Goal: Transaction & Acquisition: Book appointment/travel/reservation

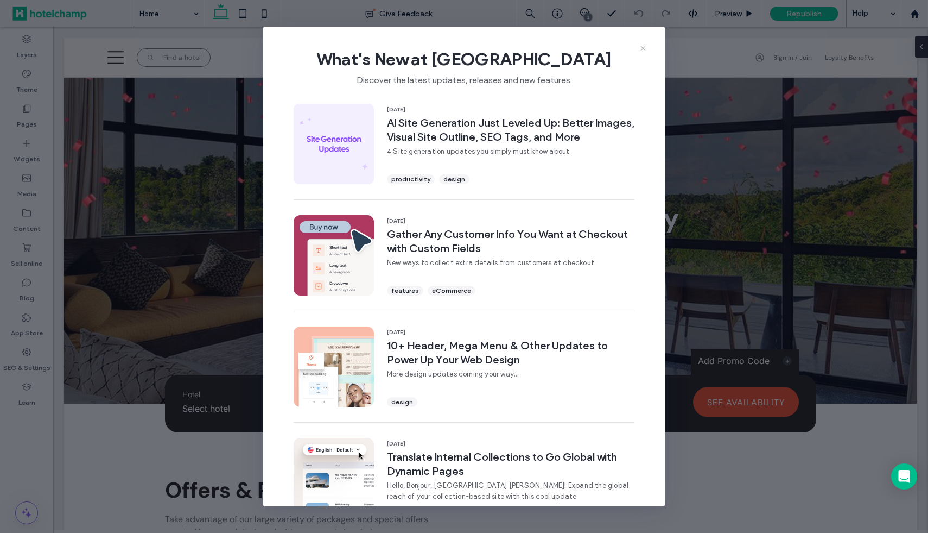
click at [644, 47] on use at bounding box center [643, 48] width 5 height 5
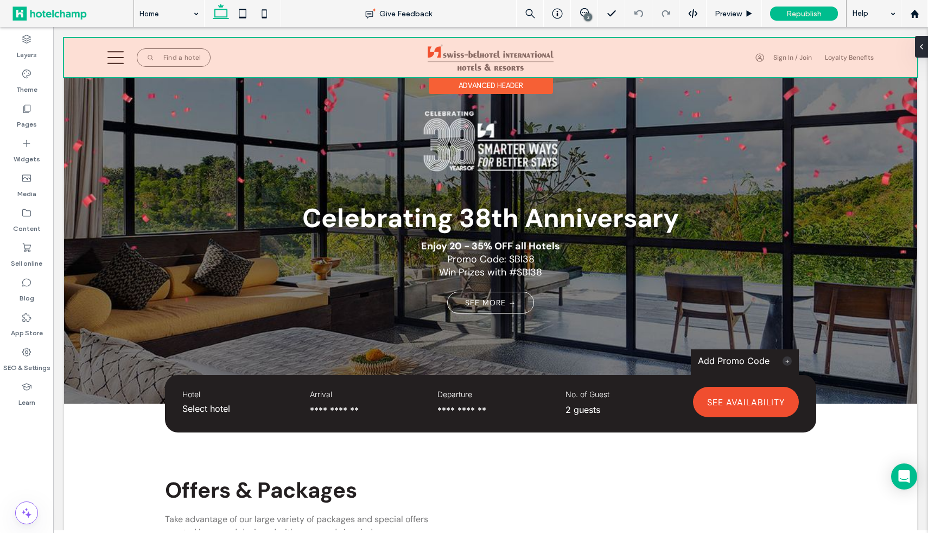
click at [772, 52] on div at bounding box center [490, 57] width 853 height 39
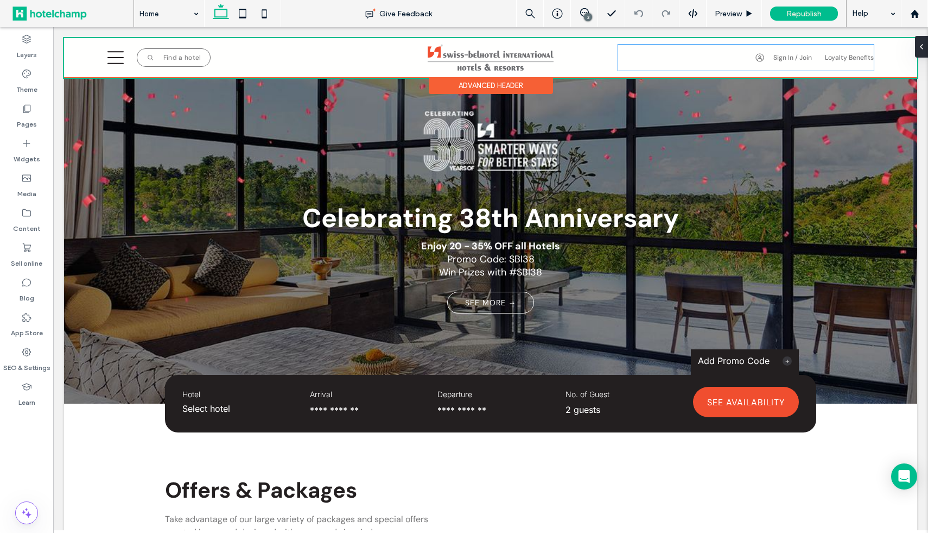
click at [772, 52] on div "A black and white drawing of a person 's face in a circle. Sign In / Join Sign-…" at bounding box center [746, 58] width 256 height 26
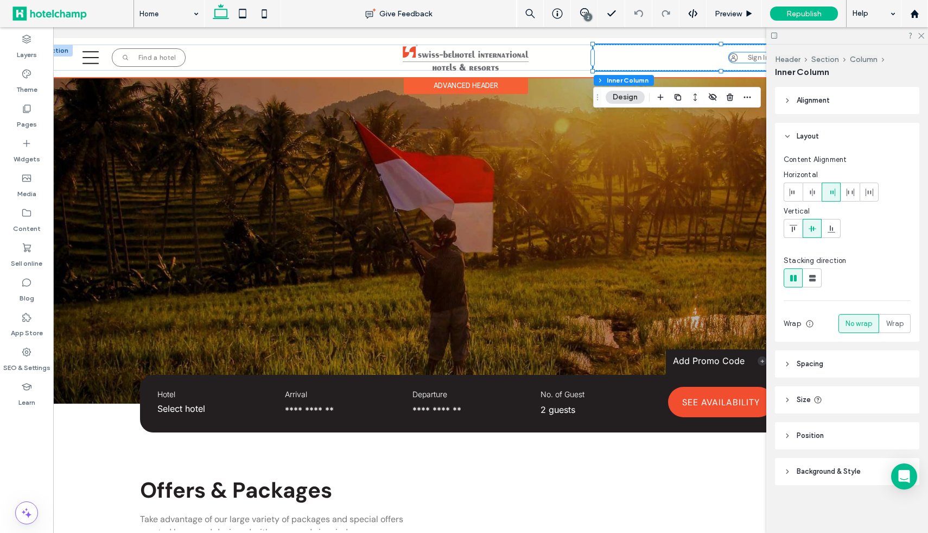
scroll to position [0, 50]
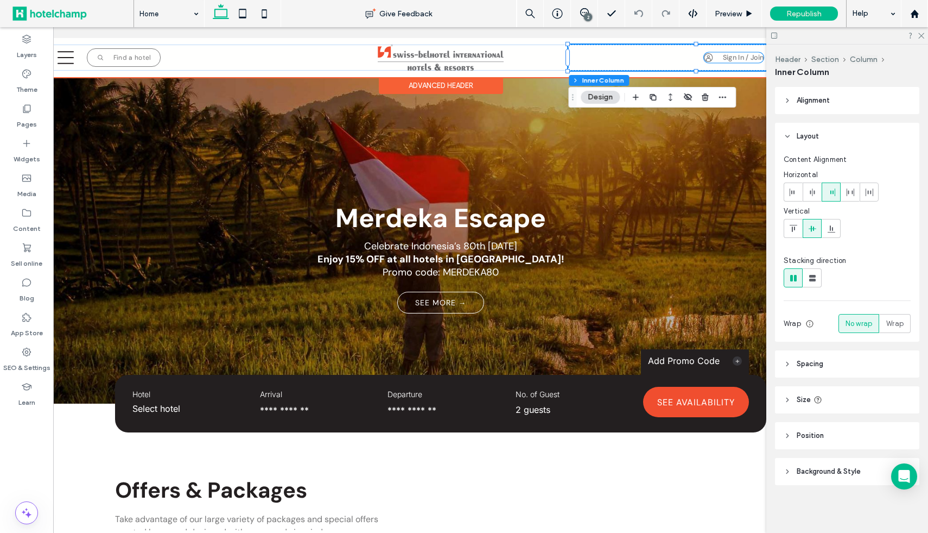
click at [708, 58] on icon at bounding box center [708, 57] width 9 height 9
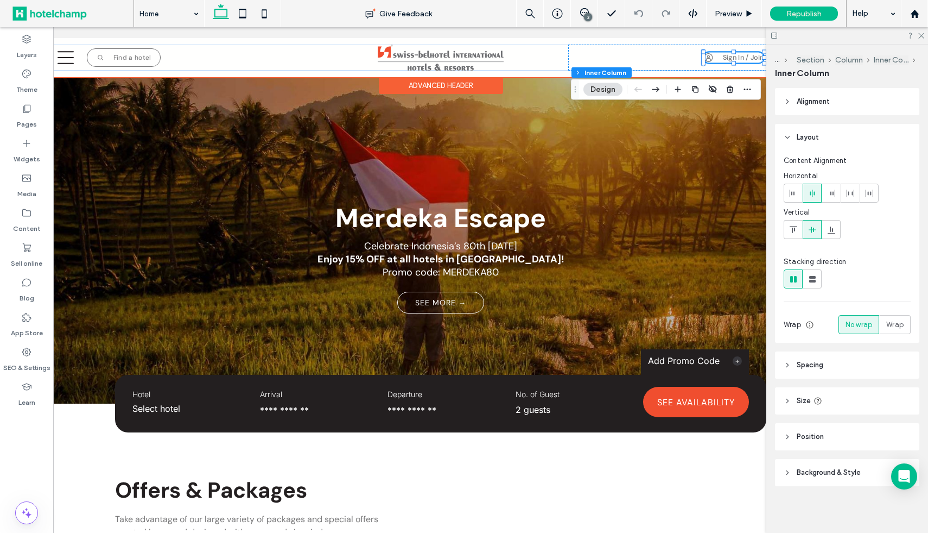
click at [708, 58] on icon at bounding box center [708, 57] width 9 height 9
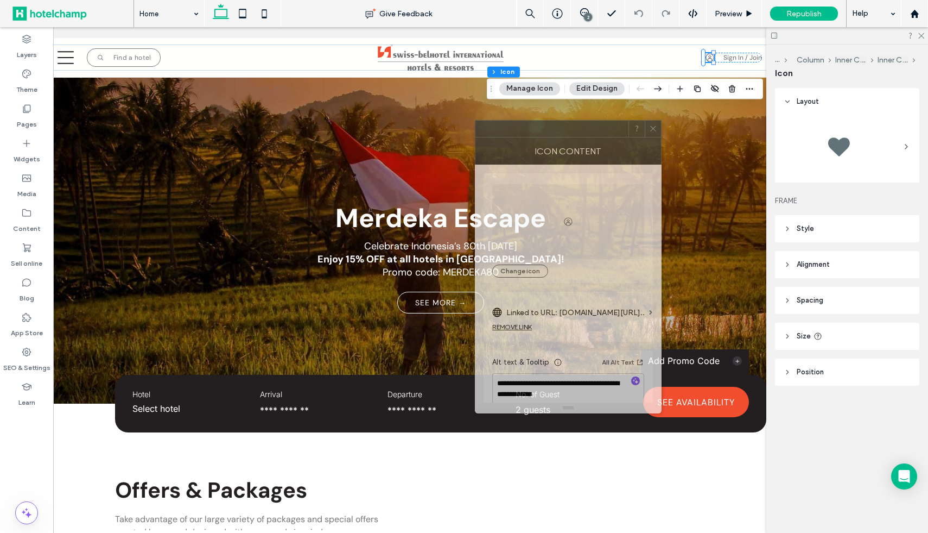
drag, startPoint x: 798, startPoint y: 130, endPoint x: 536, endPoint y: 130, distance: 262.7
click at [536, 130] on div at bounding box center [552, 129] width 153 height 16
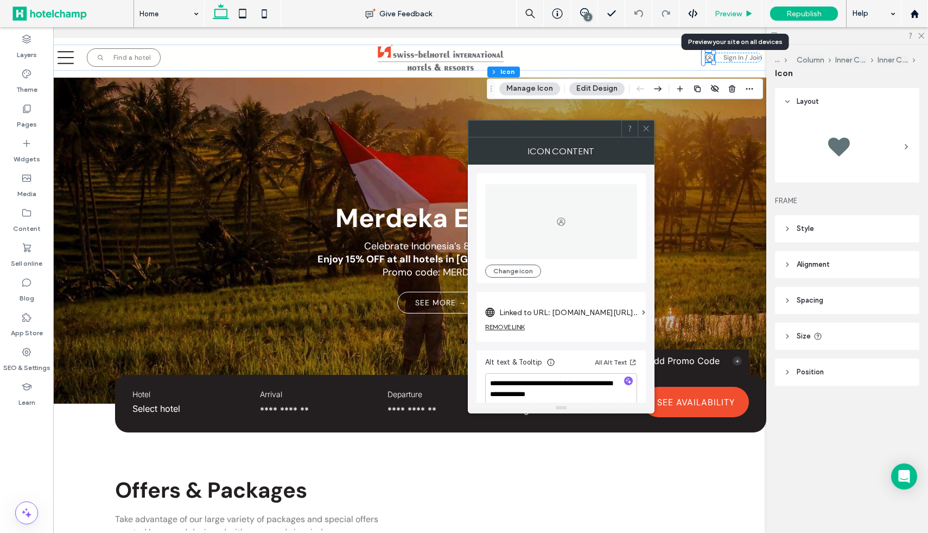
click at [726, 17] on span "Preview" at bounding box center [728, 13] width 27 height 9
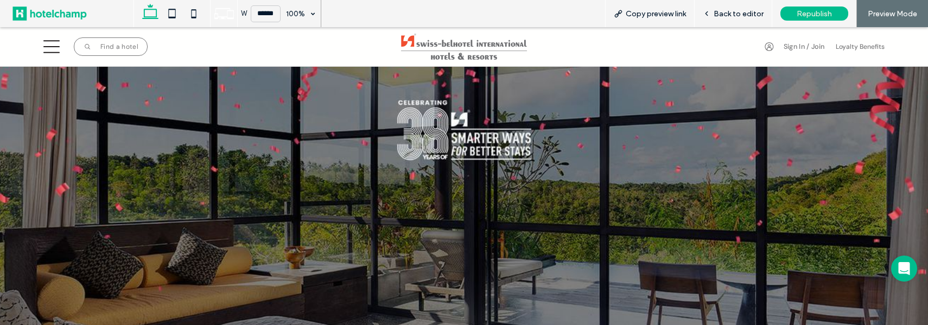
click at [789, 50] on link "Sign In / Join" at bounding box center [804, 46] width 41 height 9
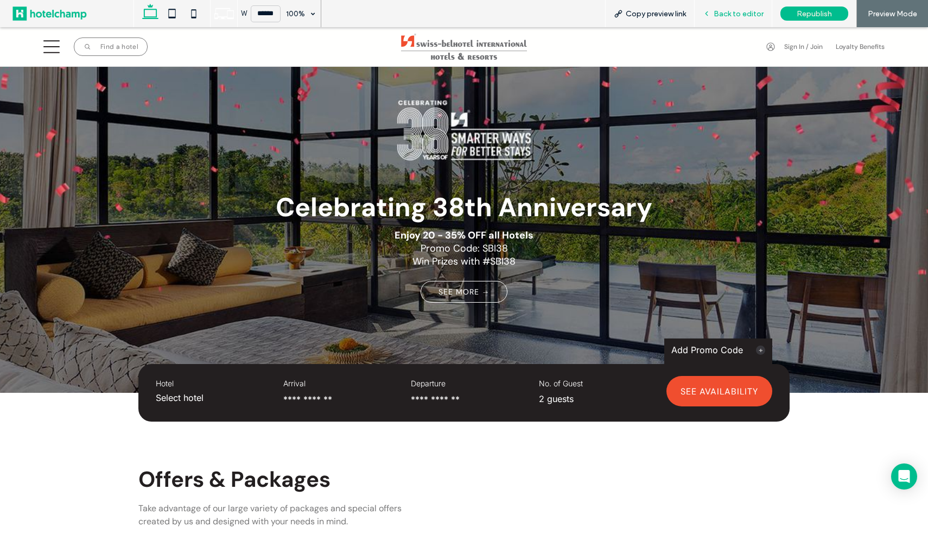
click at [724, 14] on span "Back to editor" at bounding box center [739, 13] width 50 height 9
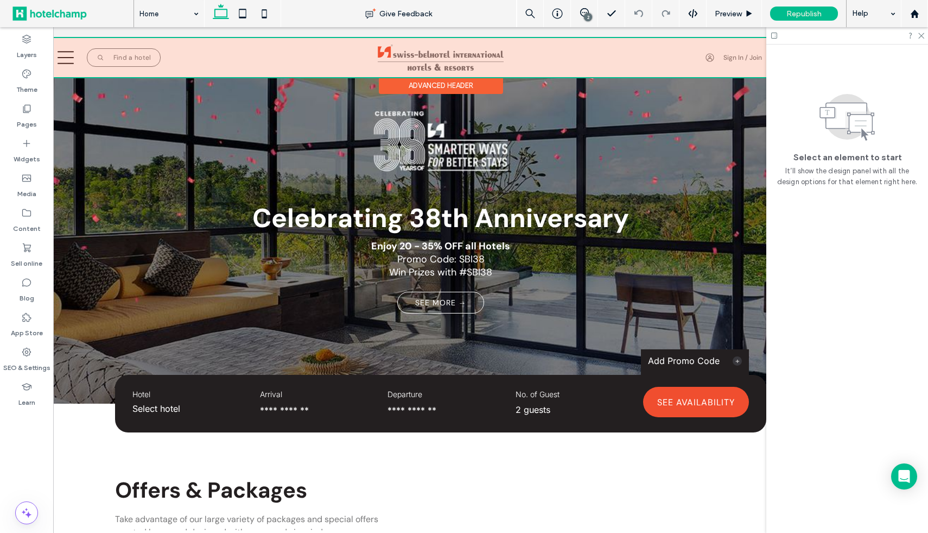
click at [736, 60] on div at bounding box center [440, 57] width 853 height 39
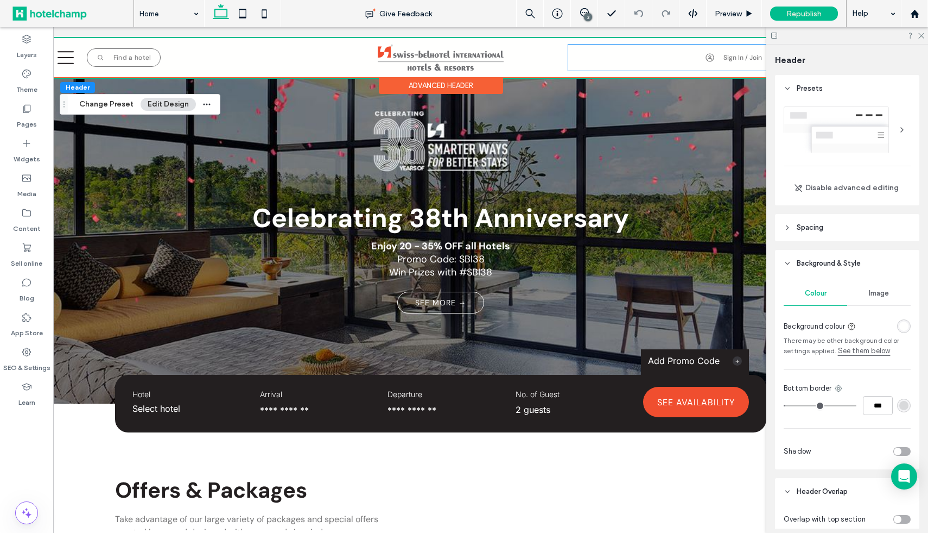
click at [736, 60] on link "Sign In / Join" at bounding box center [743, 57] width 39 height 9
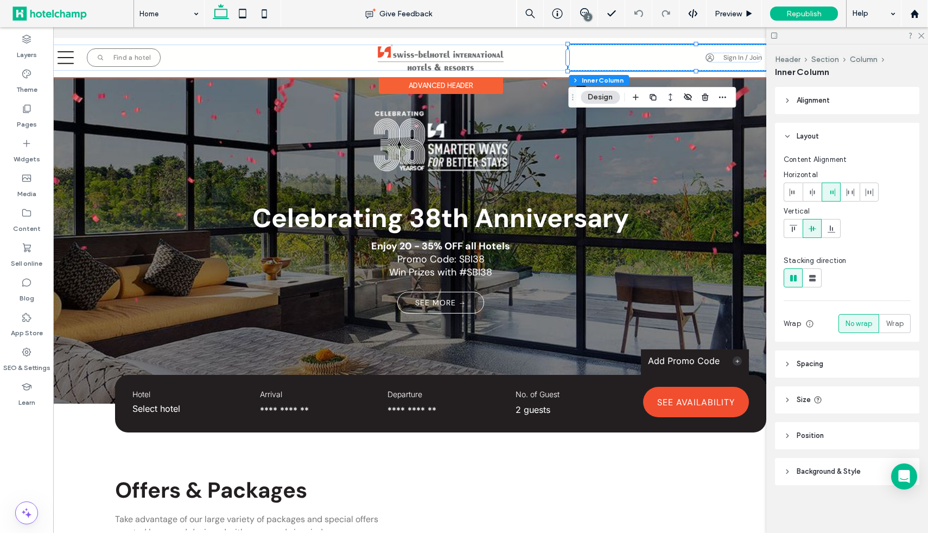
click at [736, 60] on link "Sign In / Join" at bounding box center [743, 57] width 39 height 9
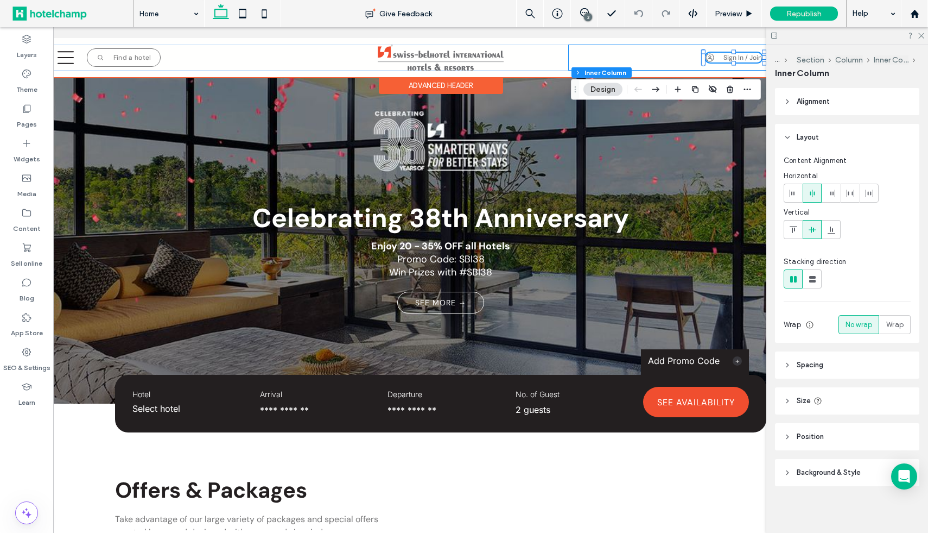
click at [736, 60] on link "Sign In / Join" at bounding box center [743, 57] width 39 height 9
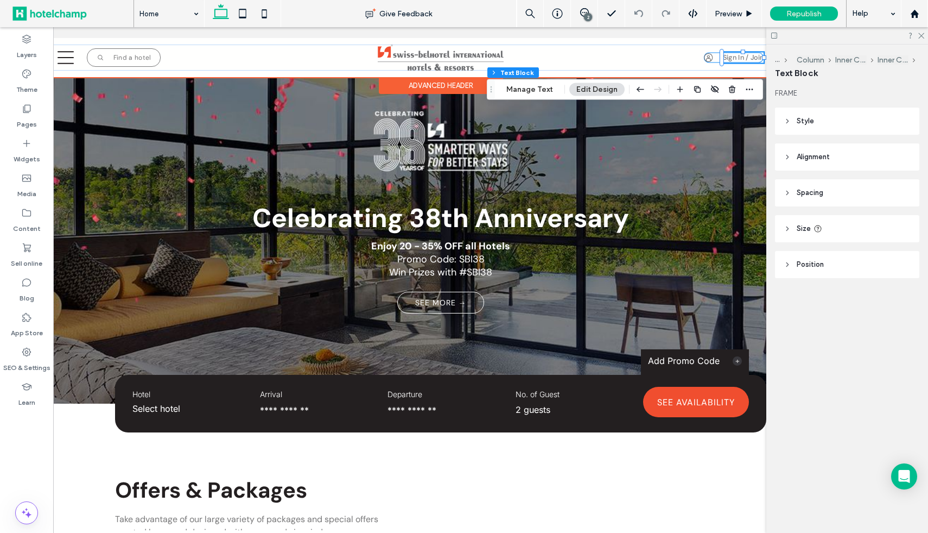
click at [716, 58] on div "A black and white drawing of a person 's face in a circle. Sign In / Join" at bounding box center [734, 57] width 60 height 10
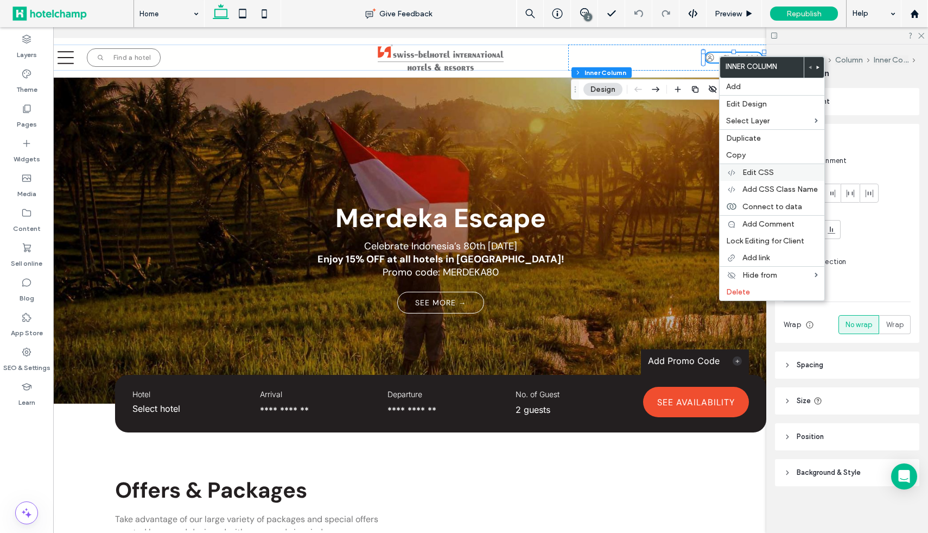
click at [747, 173] on span "Edit CSS" at bounding box center [758, 172] width 31 height 9
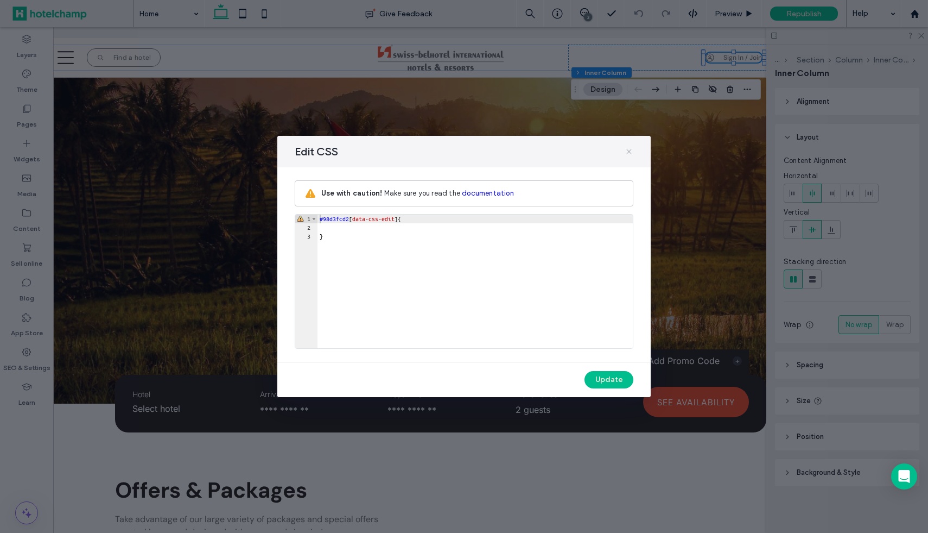
click at [632, 149] on icon at bounding box center [629, 151] width 9 height 9
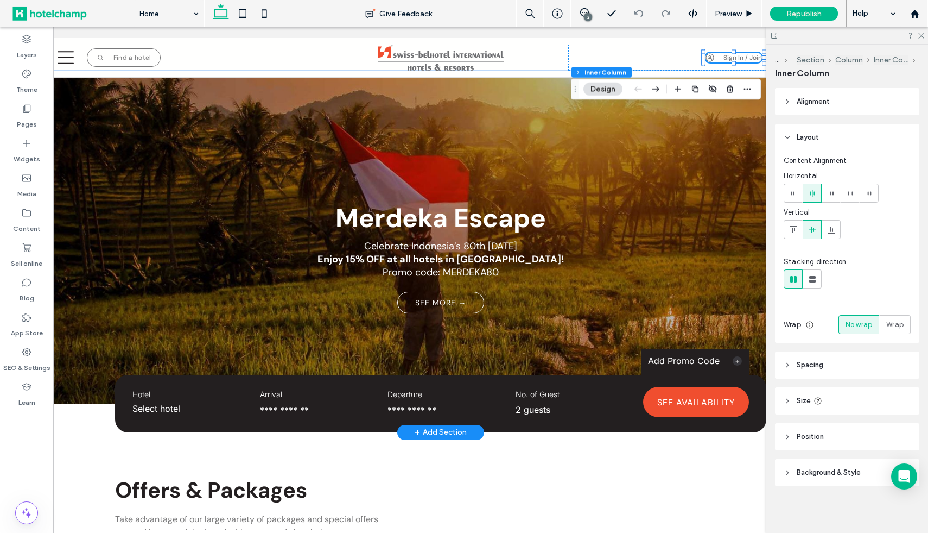
scroll to position [0, 59]
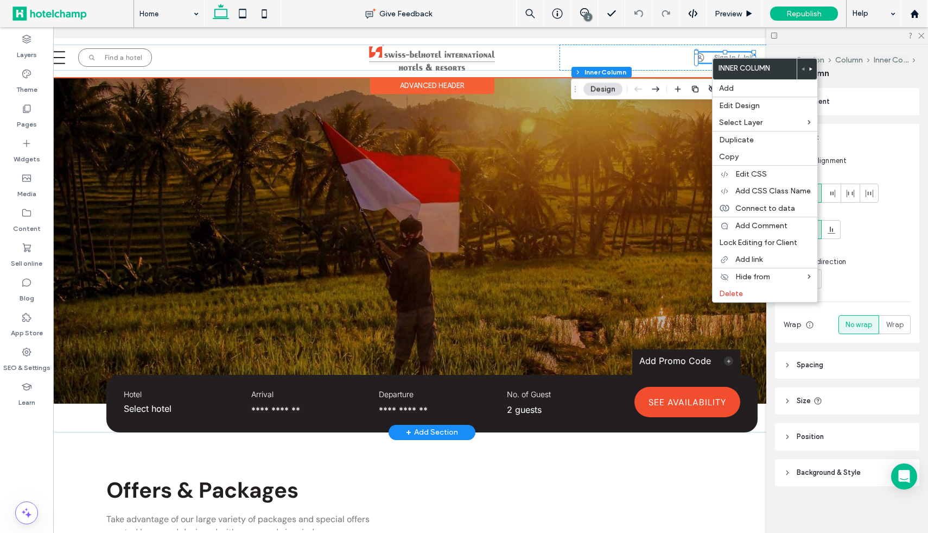
click at [706, 53] on div "A black and white drawing of a person 's face in a circle. Sign In / Join" at bounding box center [725, 57] width 60 height 10
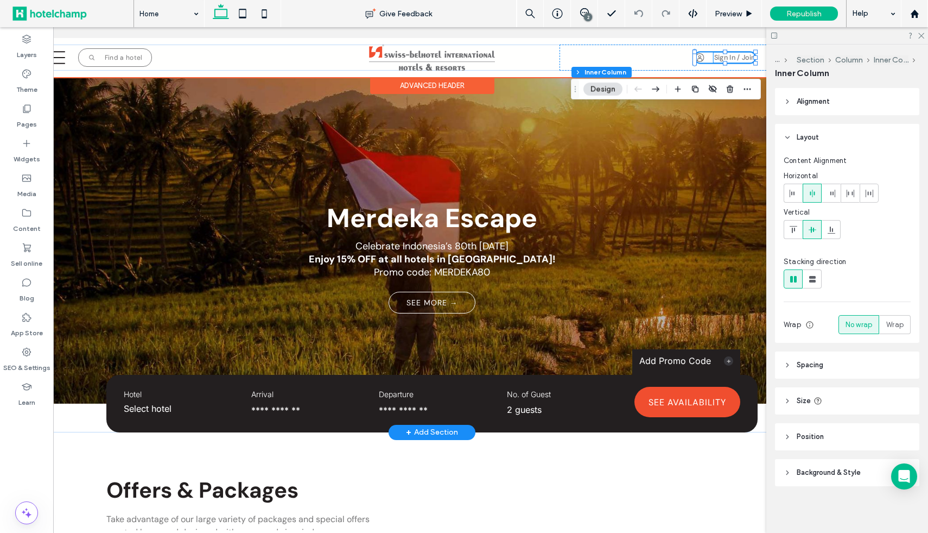
click at [718, 57] on link "Sign In / Join" at bounding box center [734, 57] width 41 height 9
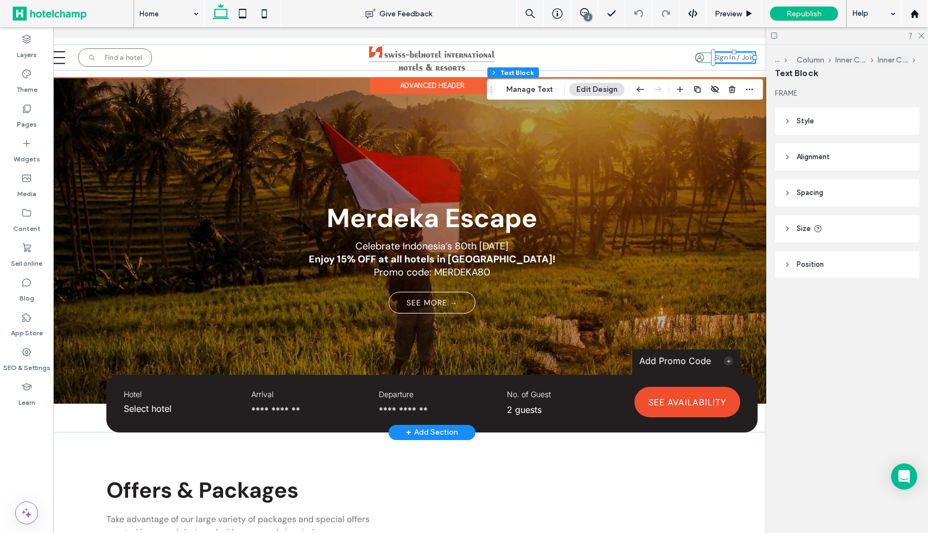
click at [707, 54] on div "A black and white drawing of a person 's face in a circle. Sign In / Join" at bounding box center [725, 57] width 60 height 10
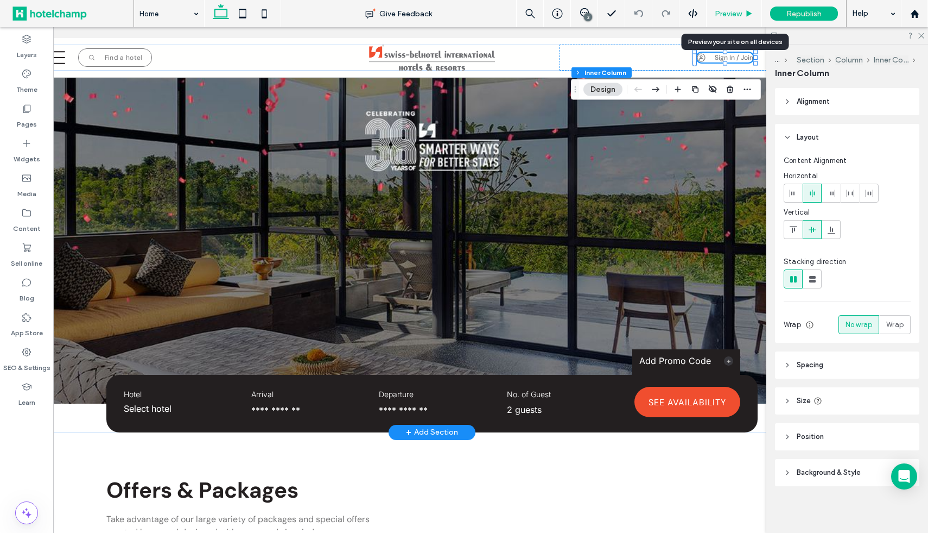
click at [725, 0] on div "Preview" at bounding box center [734, 13] width 55 height 27
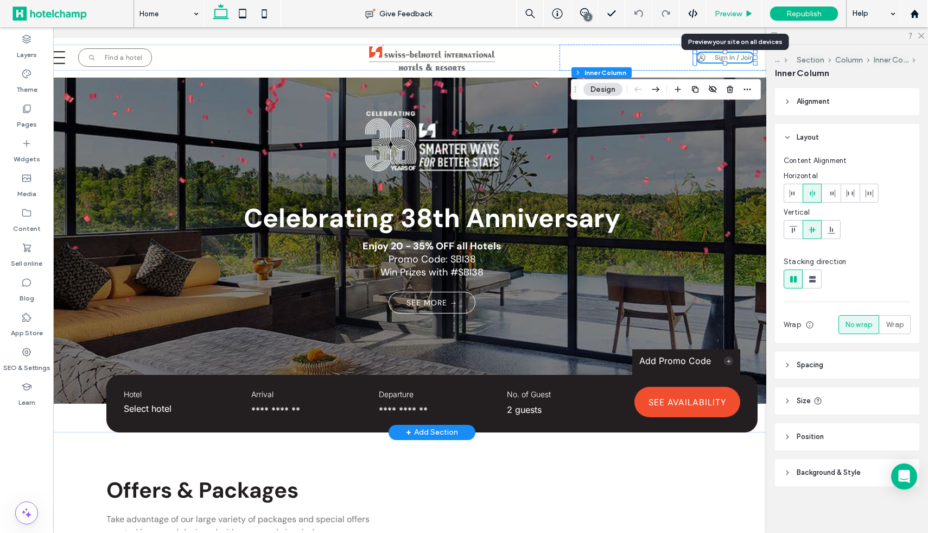
click at [731, 22] on div "Preview" at bounding box center [734, 13] width 55 height 27
click at [728, 21] on div "Preview" at bounding box center [734, 13] width 55 height 27
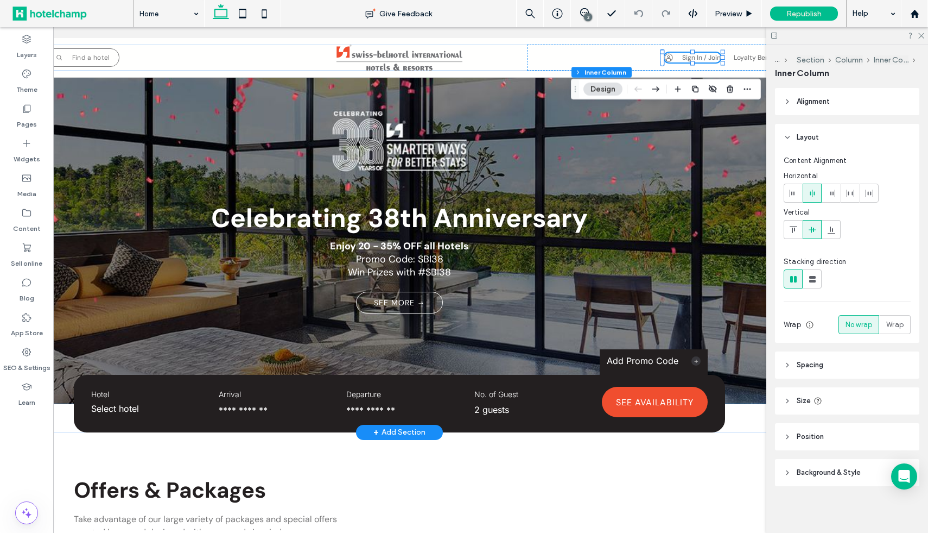
scroll to position [0, 161]
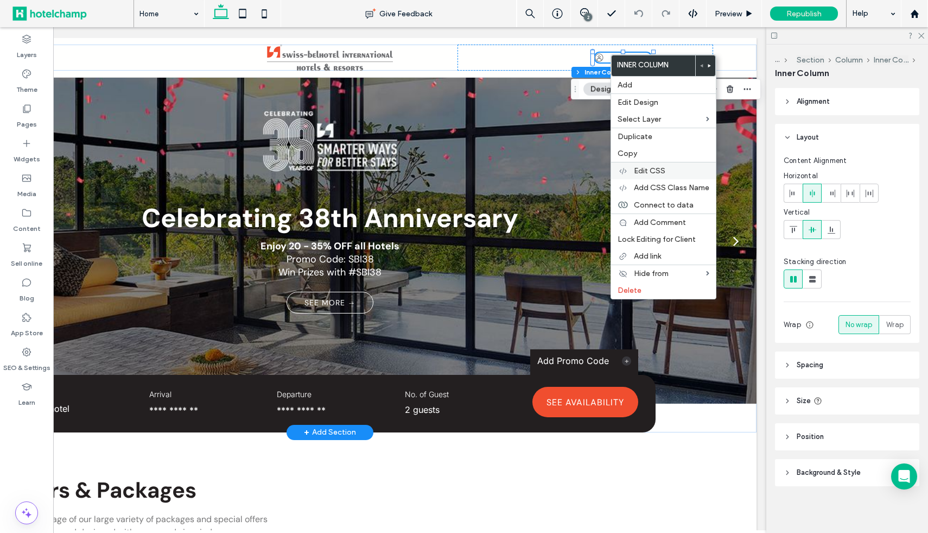
click at [662, 175] on span "Edit CSS" at bounding box center [649, 170] width 31 height 9
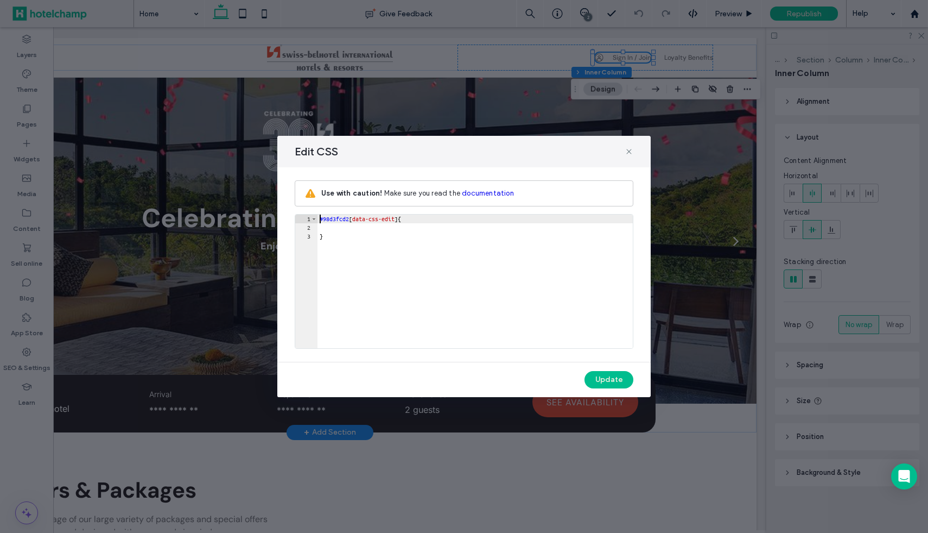
scroll to position [0, 0]
click at [531, 232] on div "#98d3fcd2 [ data-css-edit ] { }" at bounding box center [475, 289] width 315 height 151
click at [628, 154] on icon at bounding box center [629, 151] width 9 height 9
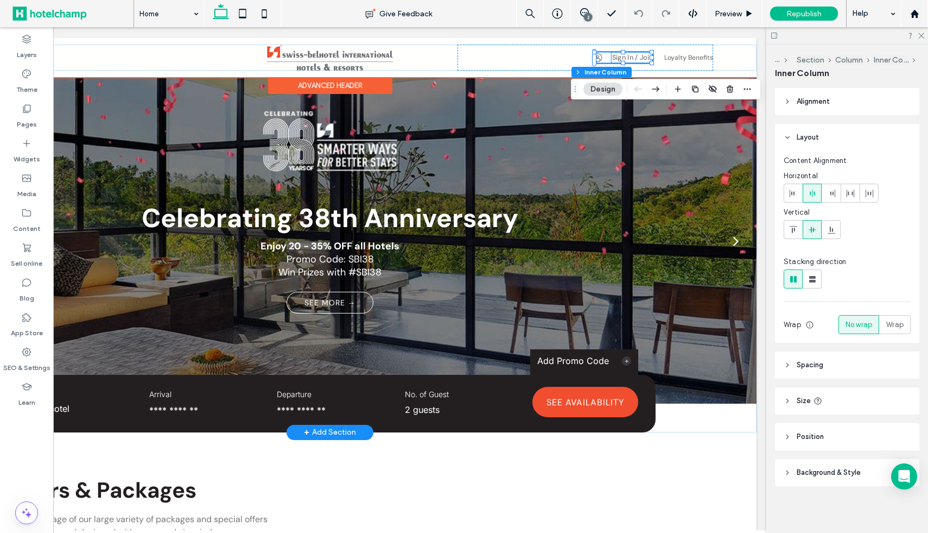
click at [636, 53] on link "Sign In / Join" at bounding box center [632, 57] width 41 height 9
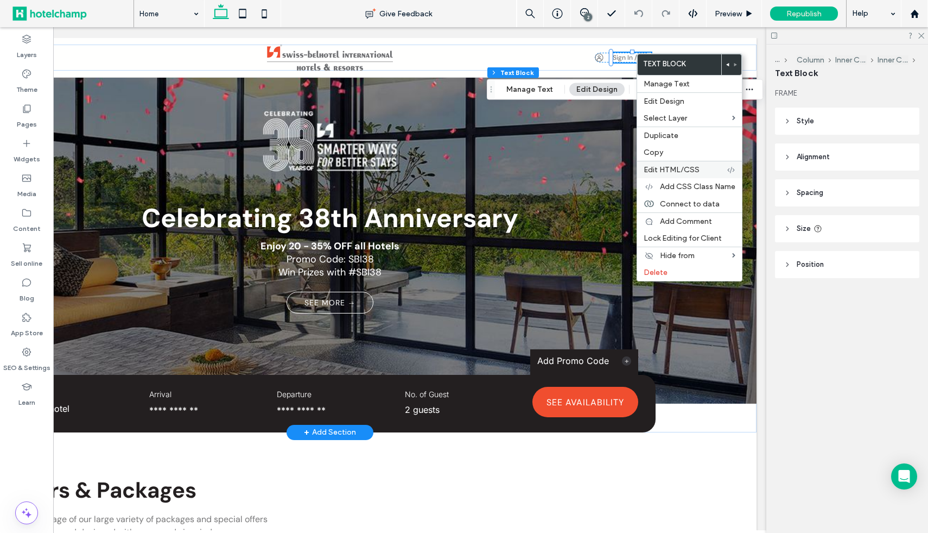
click at [667, 172] on span "Edit HTML/CSS" at bounding box center [672, 169] width 56 height 9
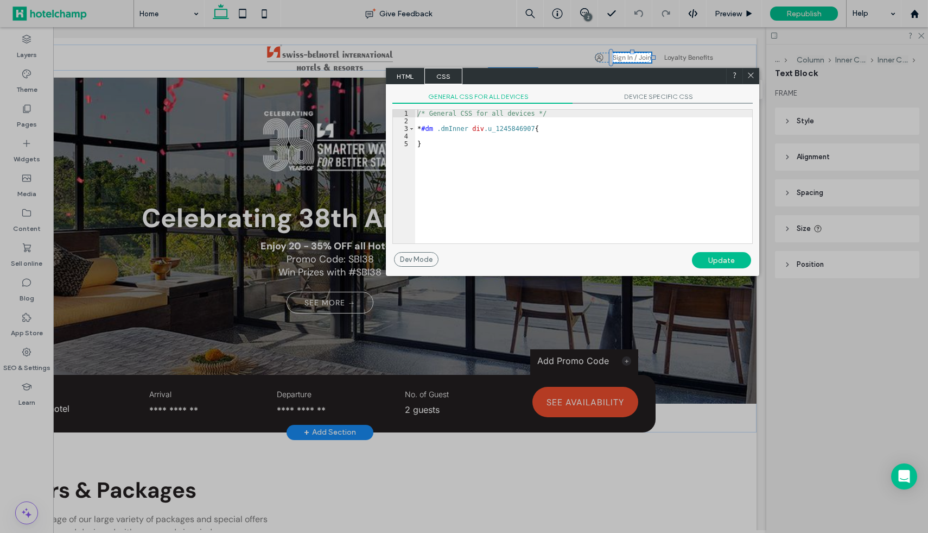
click at [409, 76] on span "HTML" at bounding box center [405, 76] width 38 height 16
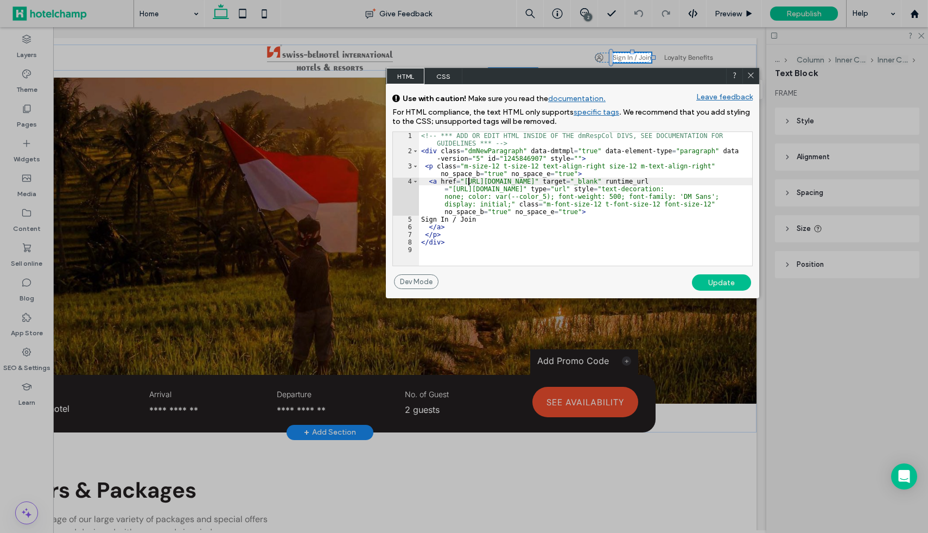
click at [467, 181] on div "<!-- *** ADD OR EDIT HTML INSIDE OF THE dmRespCol DIVS, SEE DOCUMENTATION FOR G…" at bounding box center [585, 210] width 333 height 156
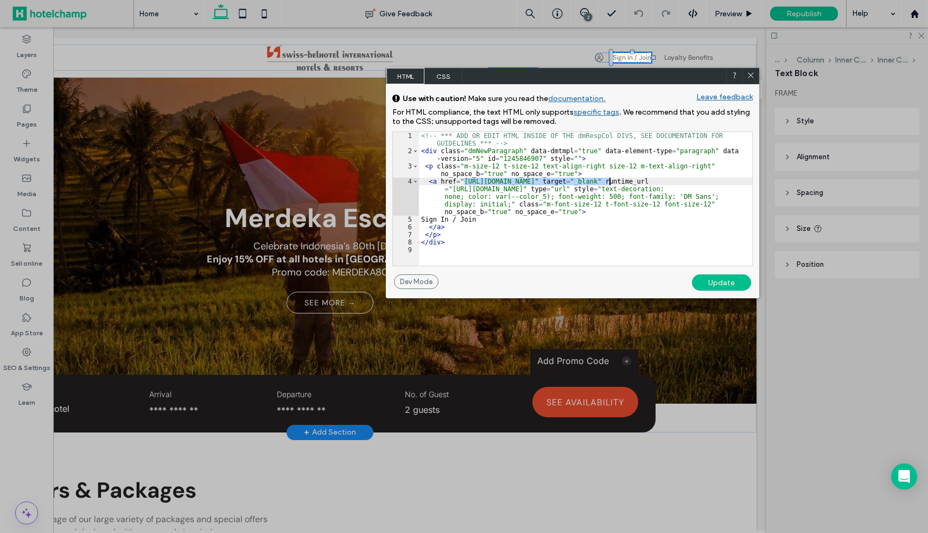
drag, startPoint x: 467, startPoint y: 181, endPoint x: 600, endPoint y: 185, distance: 132.5
click at [600, 185] on div "<!-- *** ADD OR EDIT HTML INSIDE OF THE dmRespCol DIVS, SEE DOCUMENTATION FOR G…" at bounding box center [585, 210] width 333 height 156
click at [542, 179] on div "<!-- *** ADD OR EDIT HTML INSIDE OF THE dmRespCol DIVS, SEE DOCUMENTATION FOR G…" at bounding box center [585, 210] width 333 height 156
paste textarea
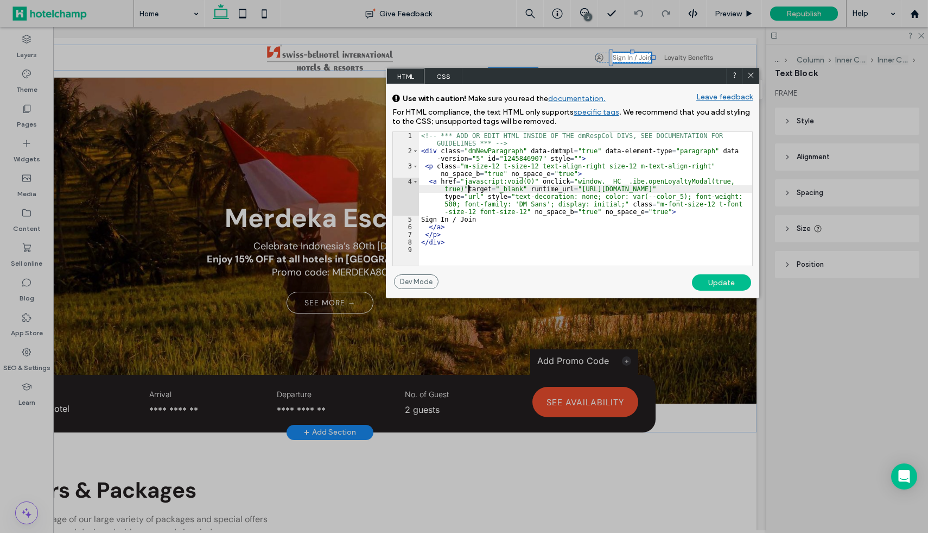
type textarea "**"
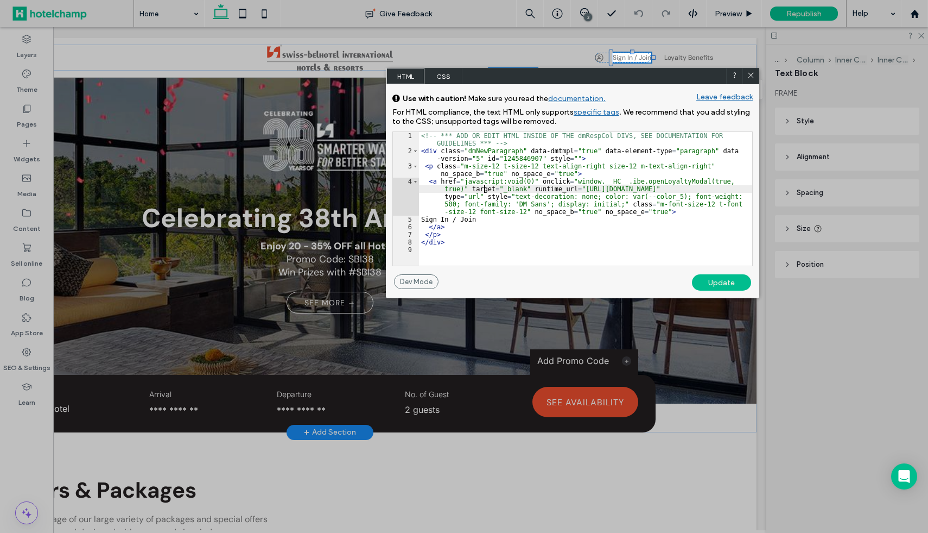
click at [485, 188] on div "<!-- *** ADD OR EDIT HTML INSIDE OF THE dmRespCol DIVS, SEE DOCUMENTATION FOR G…" at bounding box center [585, 210] width 333 height 156
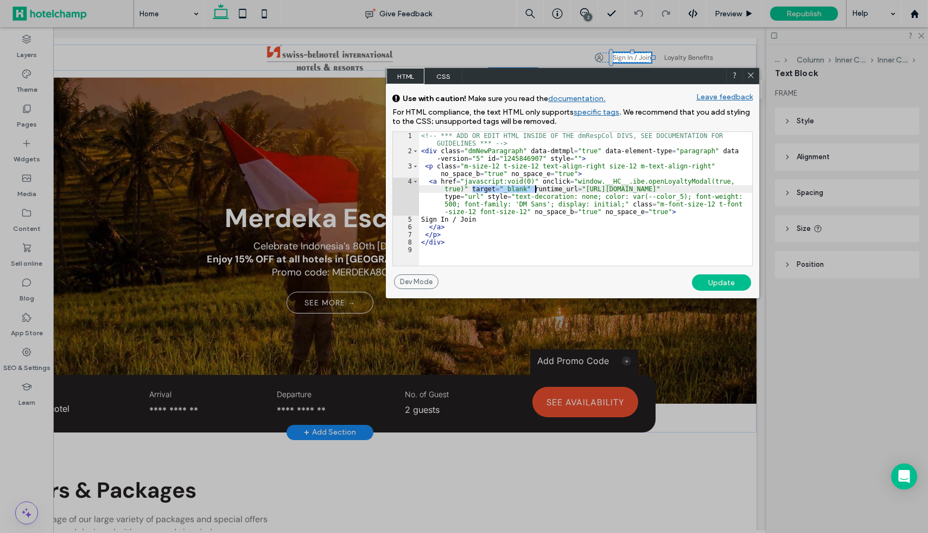
drag, startPoint x: 485, startPoint y: 188, endPoint x: 531, endPoint y: 188, distance: 46.1
click at [531, 188] on div "<!-- *** ADD OR EDIT HTML INSIDE OF THE dmRespCol DIVS, SEE DOCUMENTATION FOR G…" at bounding box center [585, 210] width 333 height 156
click at [473, 188] on div "<!-- *** ADD OR EDIT HTML INSIDE OF THE dmRespCol DIVS, SEE DOCUMENTATION FOR G…" at bounding box center [585, 210] width 333 height 156
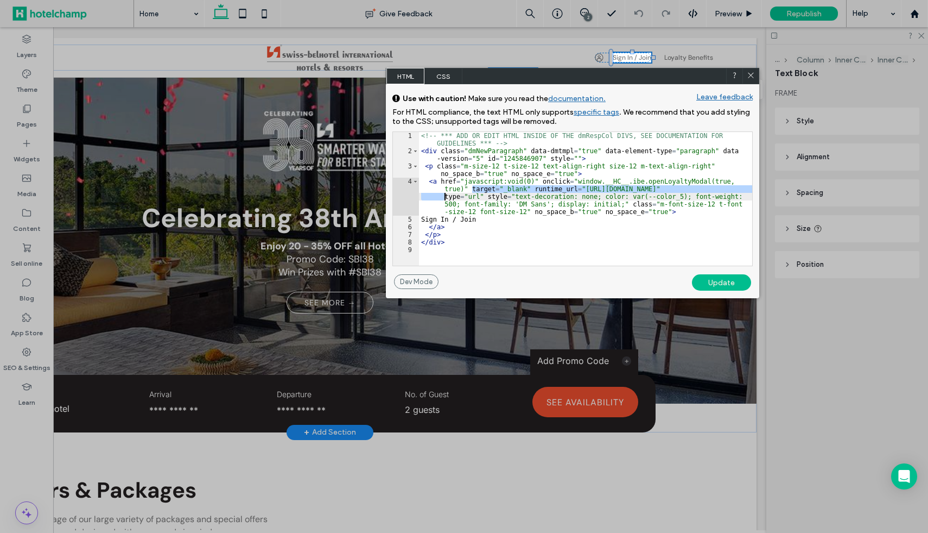
drag, startPoint x: 473, startPoint y: 188, endPoint x: 733, endPoint y: 187, distance: 260.0
click at [734, 187] on div "<!-- *** ADD OR EDIT HTML INSIDE OF THE dmRespCol DIVS, SEE DOCUMENTATION FOR G…" at bounding box center [585, 210] width 333 height 156
click at [733, 187] on div "<!-- *** ADD OR EDIT HTML INSIDE OF THE dmRespCol DIVS, SEE DOCUMENTATION FOR G…" at bounding box center [585, 210] width 333 height 156
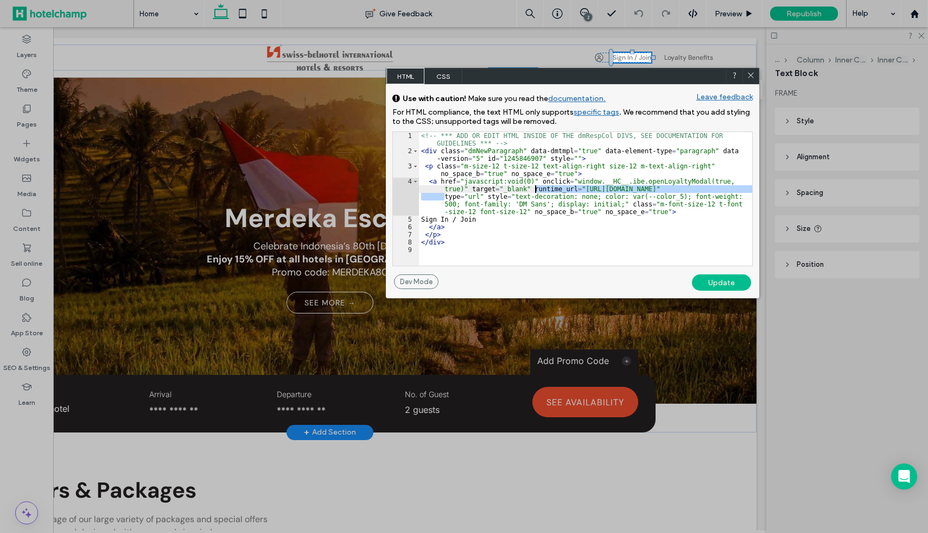
drag, startPoint x: 443, startPoint y: 196, endPoint x: 534, endPoint y: 187, distance: 91.1
click at [534, 187] on div "<!-- *** ADD OR EDIT HTML INSIDE OF THE dmRespCol DIVS, SEE DOCUMENTATION FOR G…" at bounding box center [585, 210] width 333 height 156
click at [715, 281] on div "Update" at bounding box center [721, 282] width 59 height 16
click at [715, 285] on div "Update" at bounding box center [721, 282] width 59 height 16
click at [715, 281] on div "Update" at bounding box center [721, 282] width 59 height 16
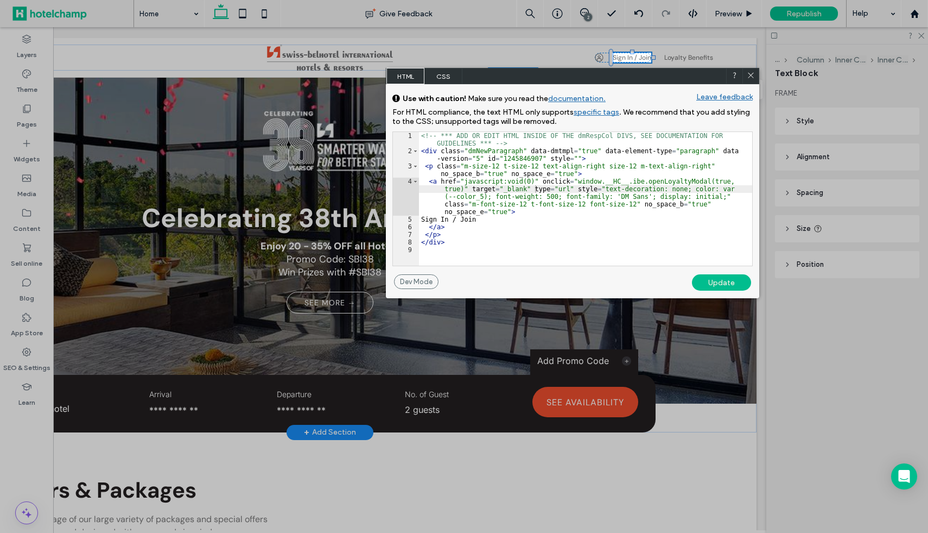
click at [747, 80] on span at bounding box center [751, 76] width 8 height 10
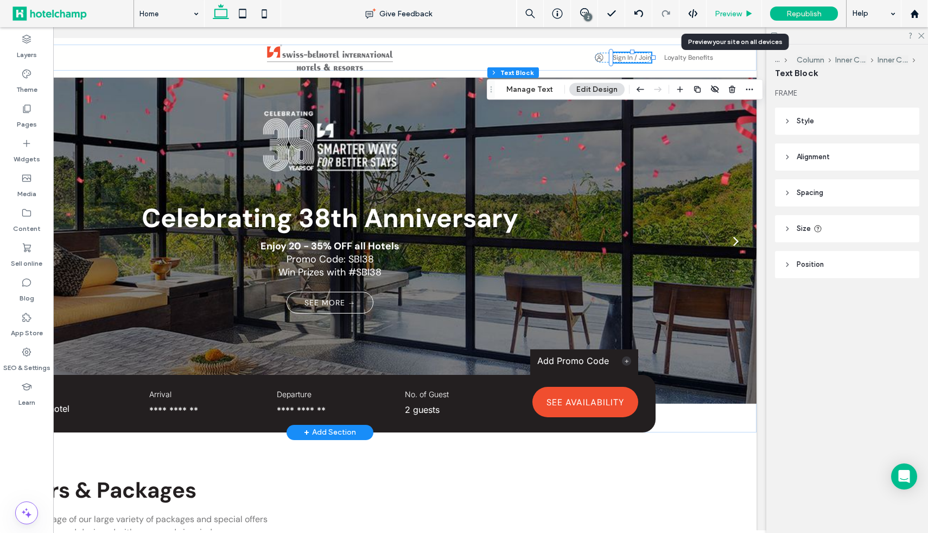
click at [734, 23] on div "Preview" at bounding box center [734, 13] width 55 height 27
click at [734, 2] on div "Preview" at bounding box center [734, 13] width 55 height 27
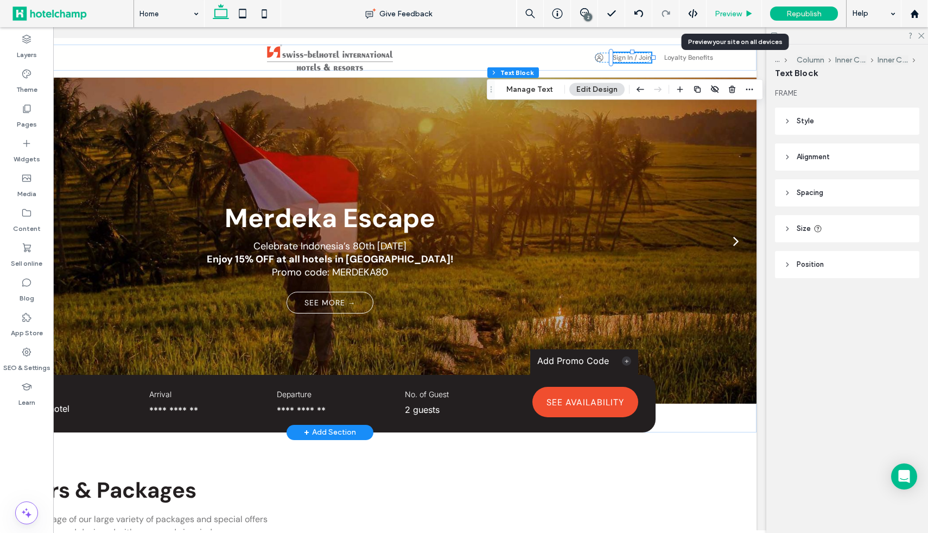
click at [739, 7] on div "Preview" at bounding box center [734, 13] width 55 height 27
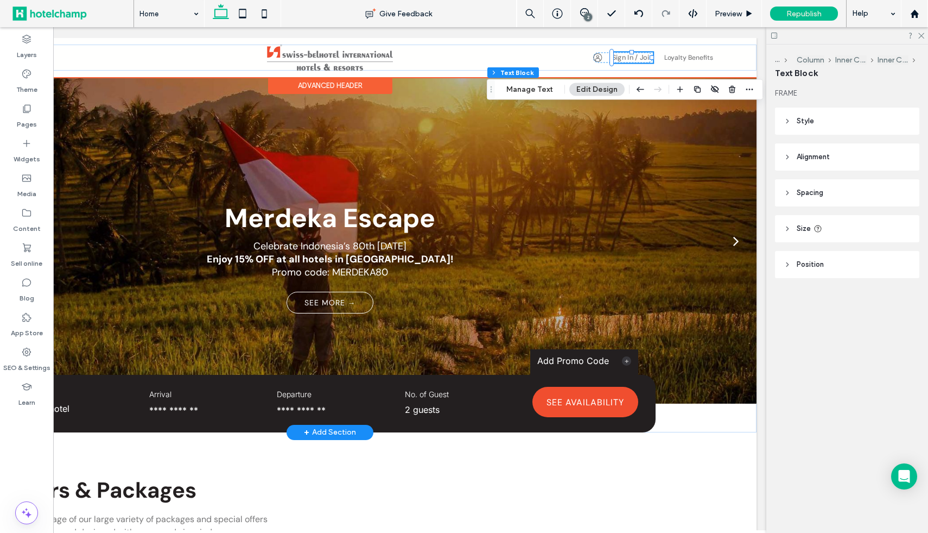
click at [635, 61] on link "Sign In / Join" at bounding box center [632, 57] width 41 height 9
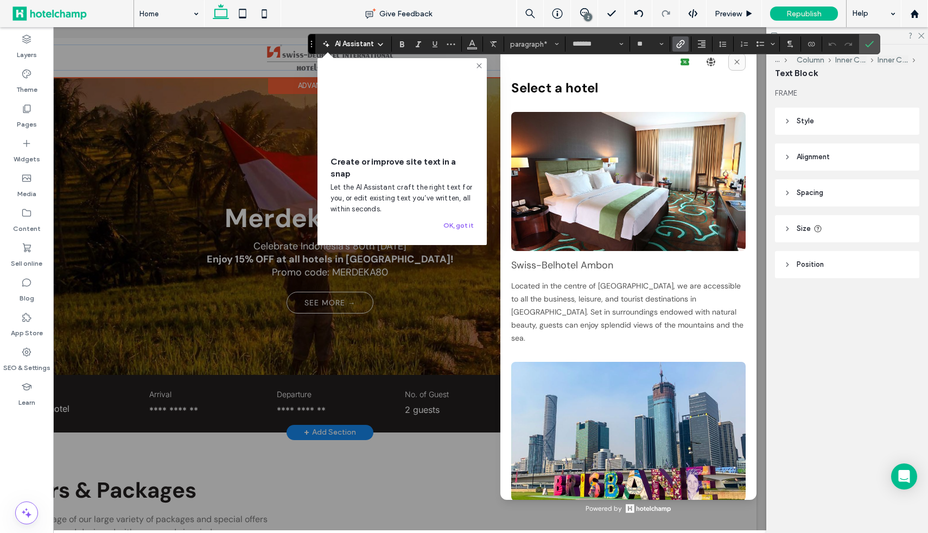
click at [737, 66] on button at bounding box center [736, 61] width 17 height 17
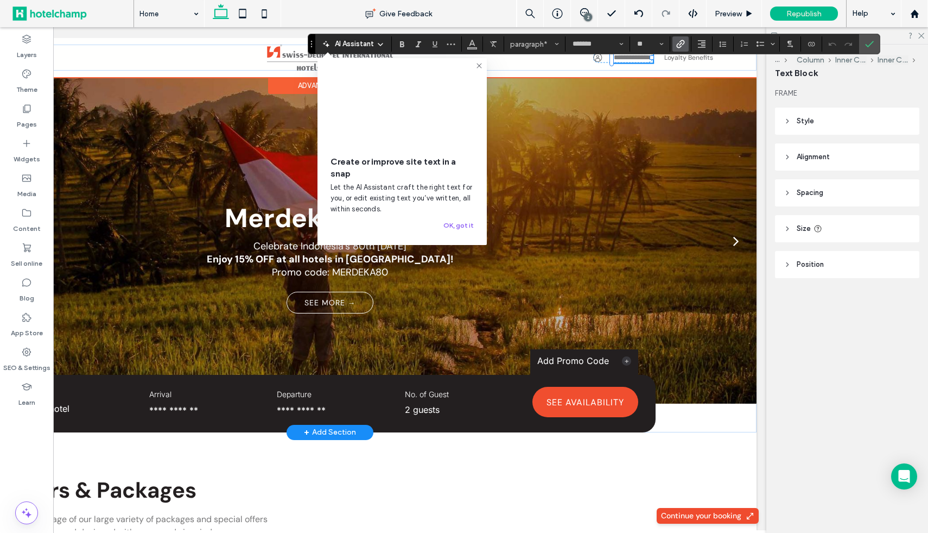
click at [636, 62] on div at bounding box center [631, 62] width 39 height 1
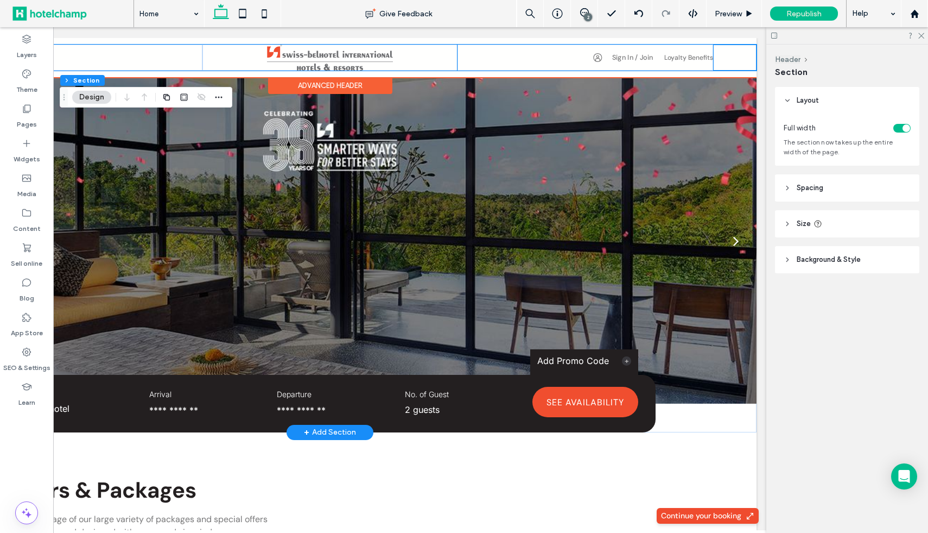
click at [633, 58] on link "Sign In / Join" at bounding box center [632, 57] width 41 height 9
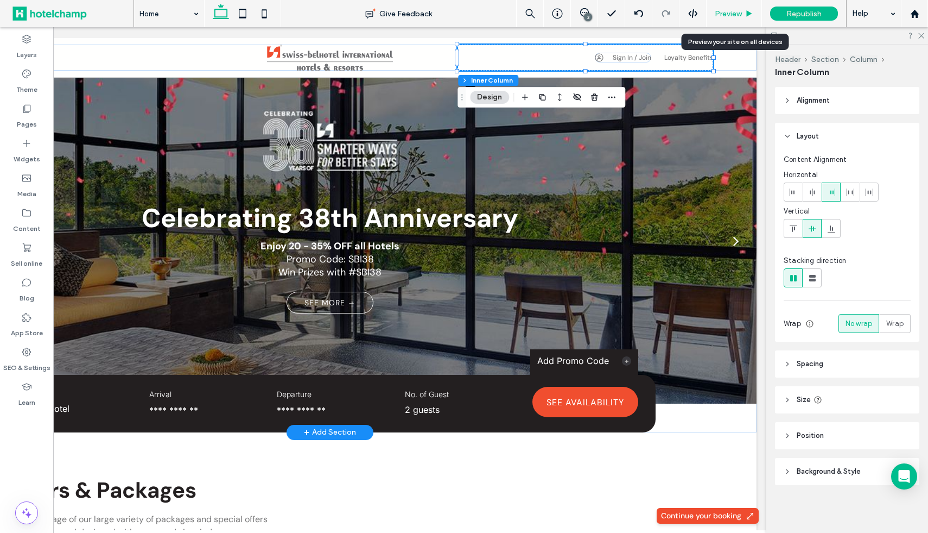
click at [746, 4] on div "Preview" at bounding box center [734, 13] width 55 height 27
click at [741, 21] on div "Preview" at bounding box center [734, 13] width 55 height 27
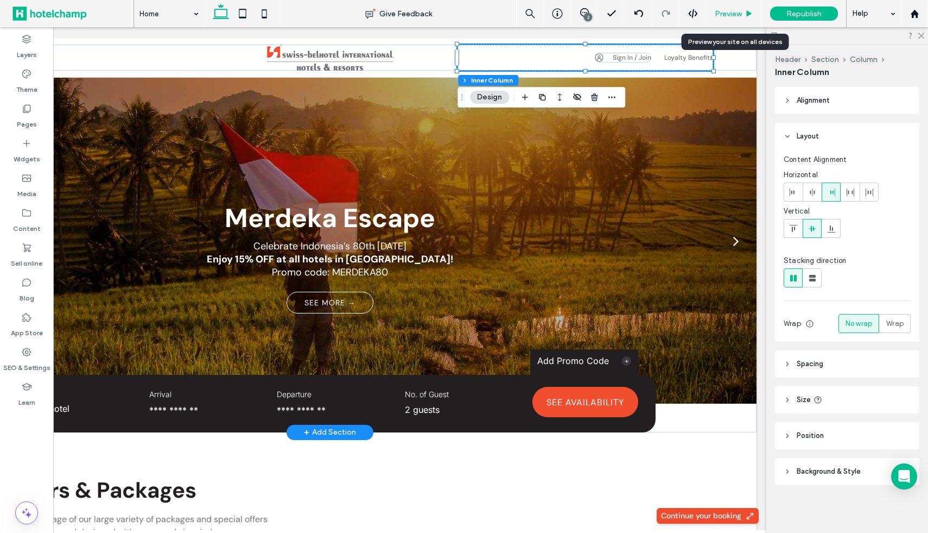
click at [724, 19] on div "Preview" at bounding box center [734, 13] width 55 height 27
click at [21, 120] on label "Pages" at bounding box center [27, 121] width 20 height 15
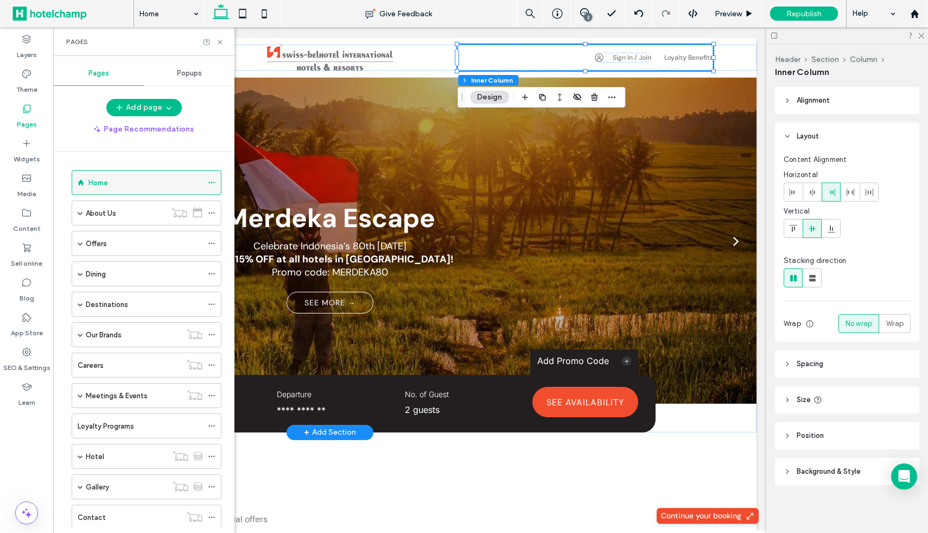
click at [107, 176] on label "Home" at bounding box center [98, 182] width 20 height 19
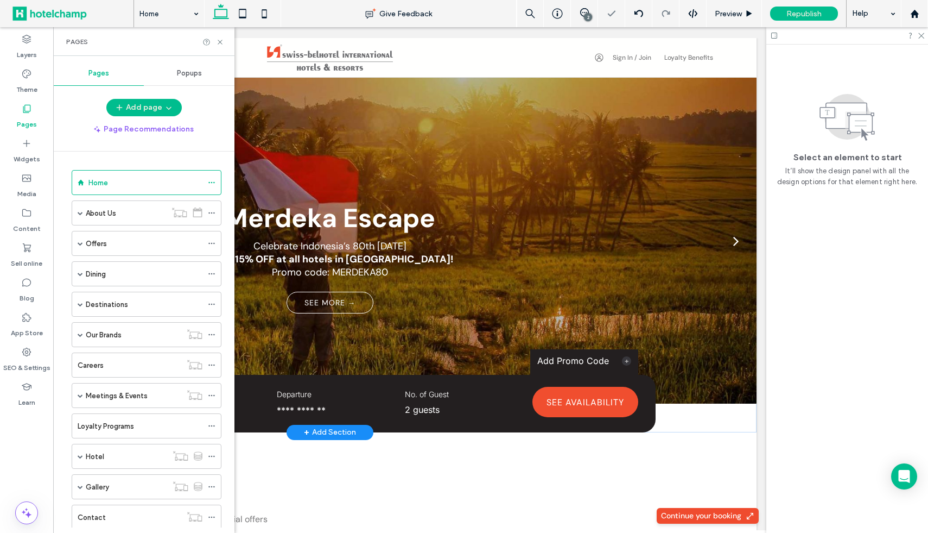
click at [218, 42] on icon at bounding box center [220, 42] width 8 height 8
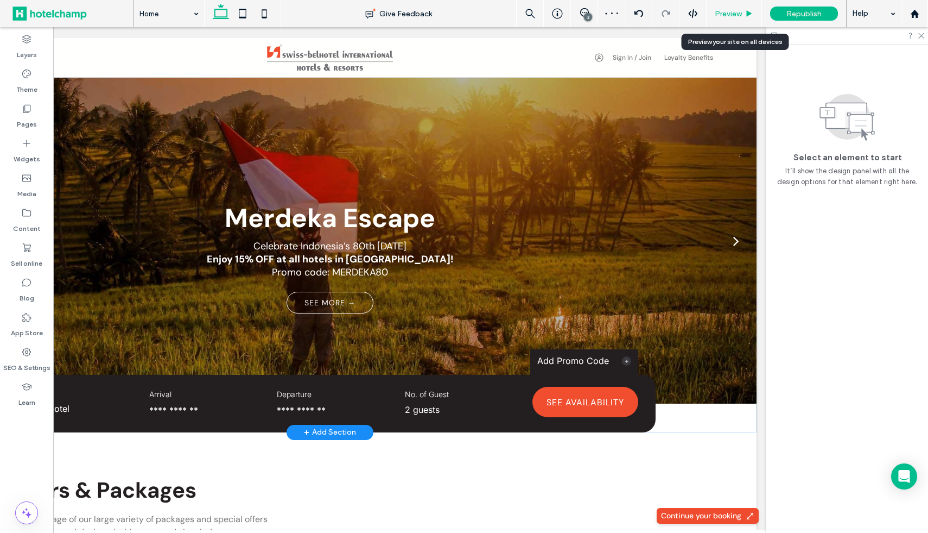
click at [736, 12] on span "Preview" at bounding box center [728, 13] width 27 height 9
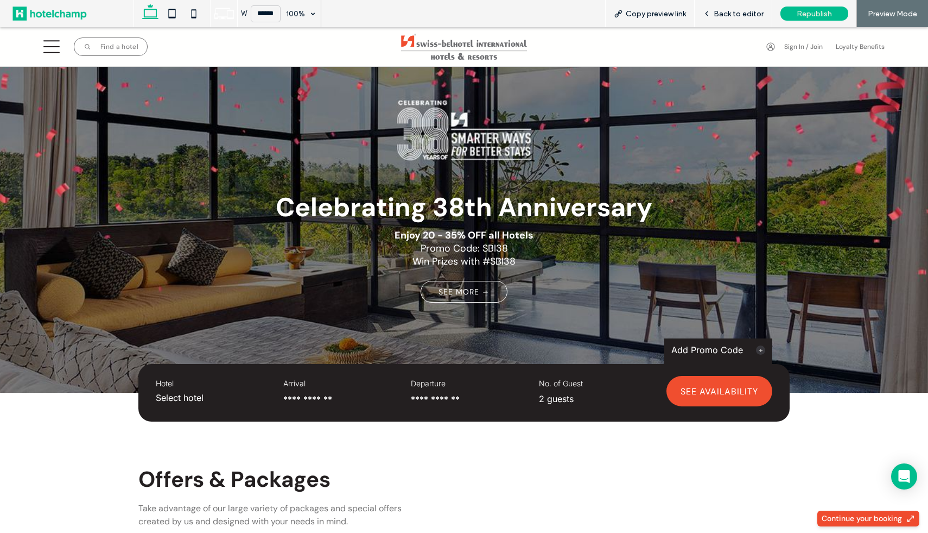
drag, startPoint x: 779, startPoint y: 53, endPoint x: 770, endPoint y: 53, distance: 8.7
click at [778, 53] on div "A black and white drawing of a person 's face in a circle. Sign In / Join Sign-…" at bounding box center [744, 47] width 281 height 26
click at [785, 50] on link "Sign In / Join" at bounding box center [804, 46] width 41 height 9
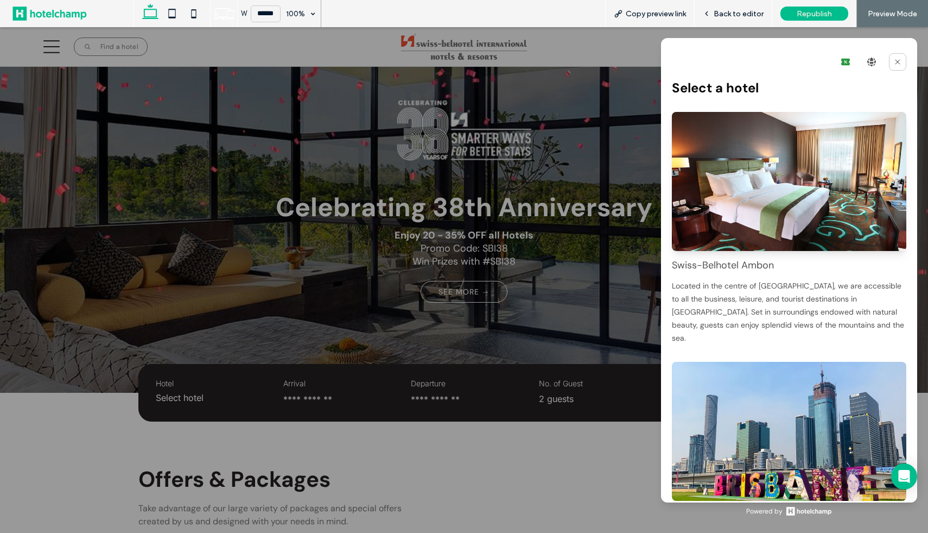
click at [804, 233] on img at bounding box center [789, 181] width 234 height 139
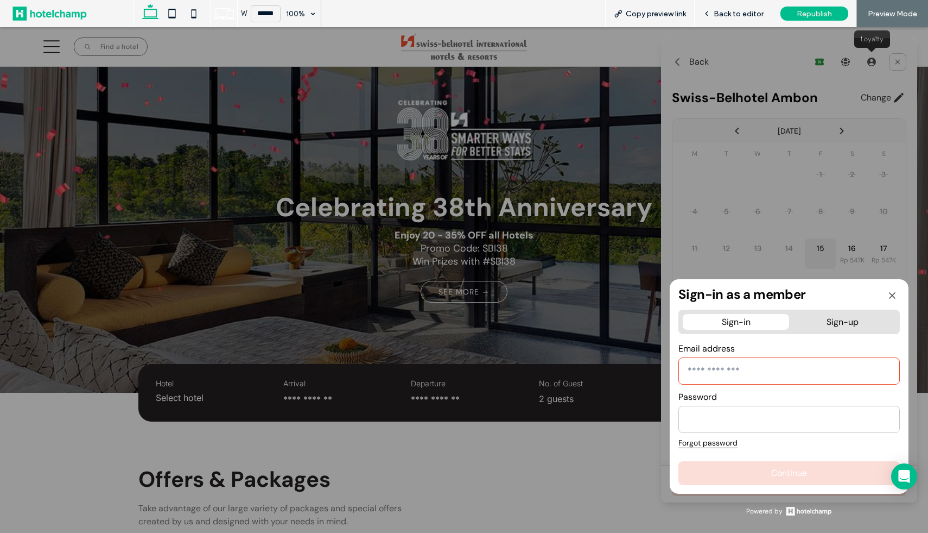
type input "**********"
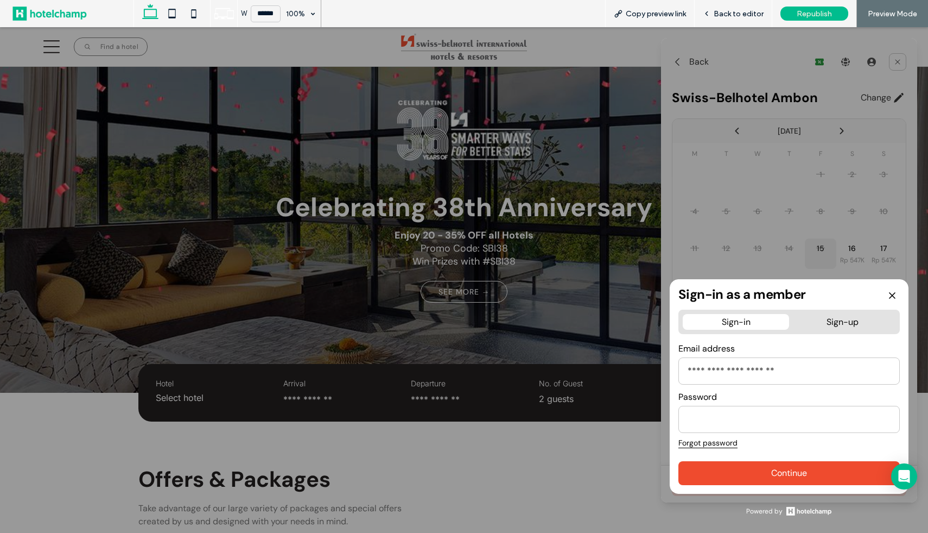
click at [894, 299] on icon "button" at bounding box center [892, 295] width 11 height 11
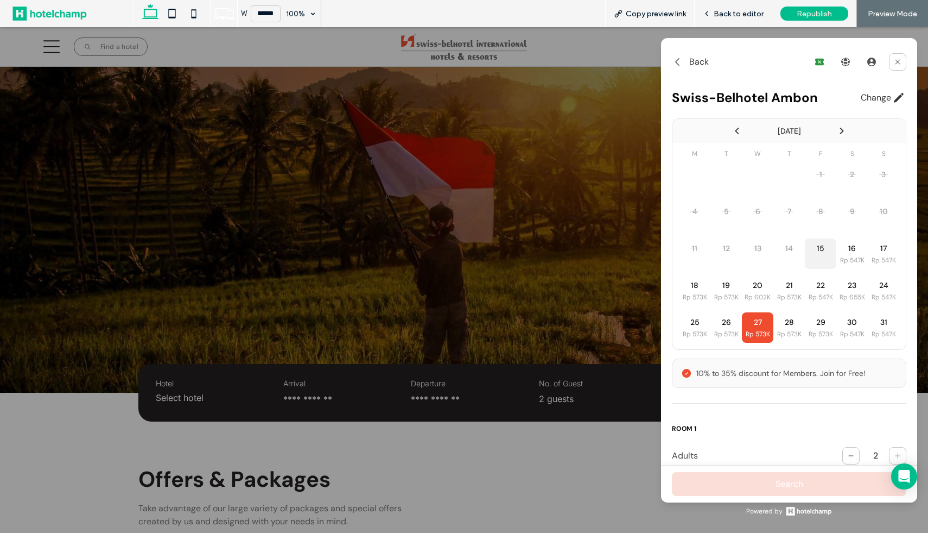
click at [743, 322] on div "27 Rp 573K" at bounding box center [758, 327] width 30 height 30
click at [838, 321] on div "30 Rp 547K" at bounding box center [852, 327] width 30 height 30
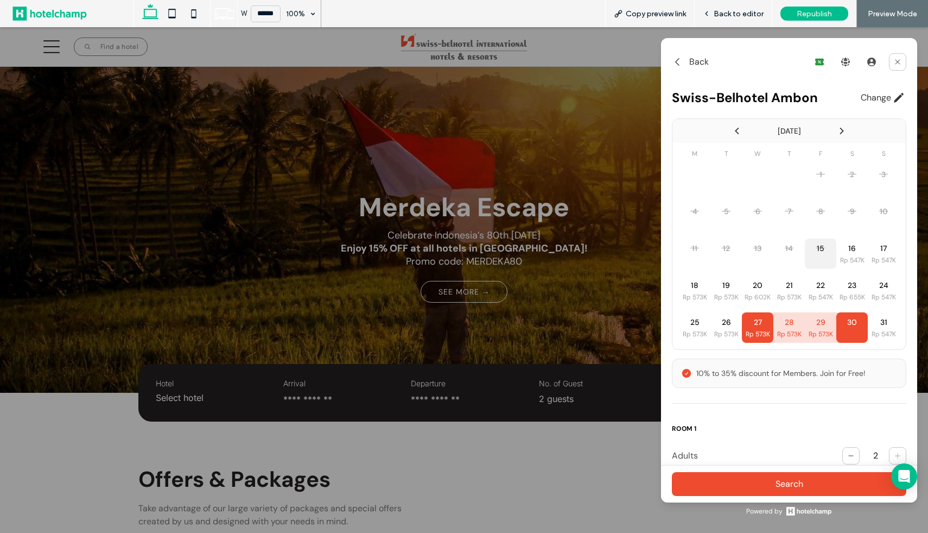
click at [784, 484] on span "Search" at bounding box center [790, 483] width 28 height 13
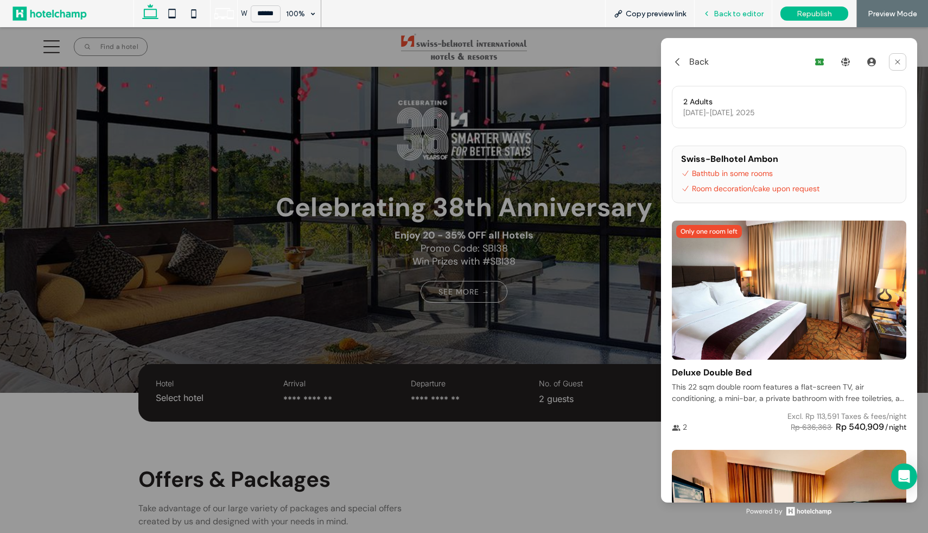
click at [733, 17] on span "Back to editor" at bounding box center [739, 13] width 50 height 9
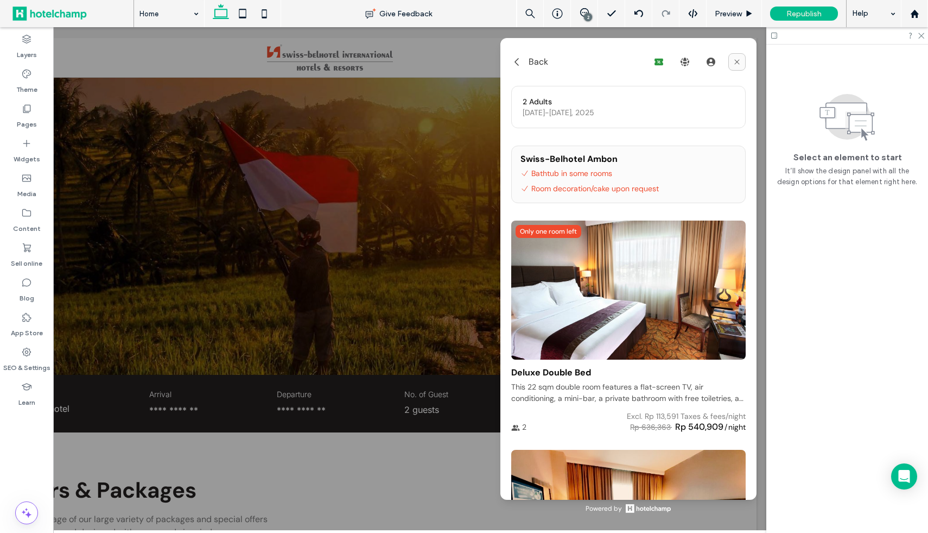
click at [733, 59] on icon at bounding box center [737, 62] width 9 height 9
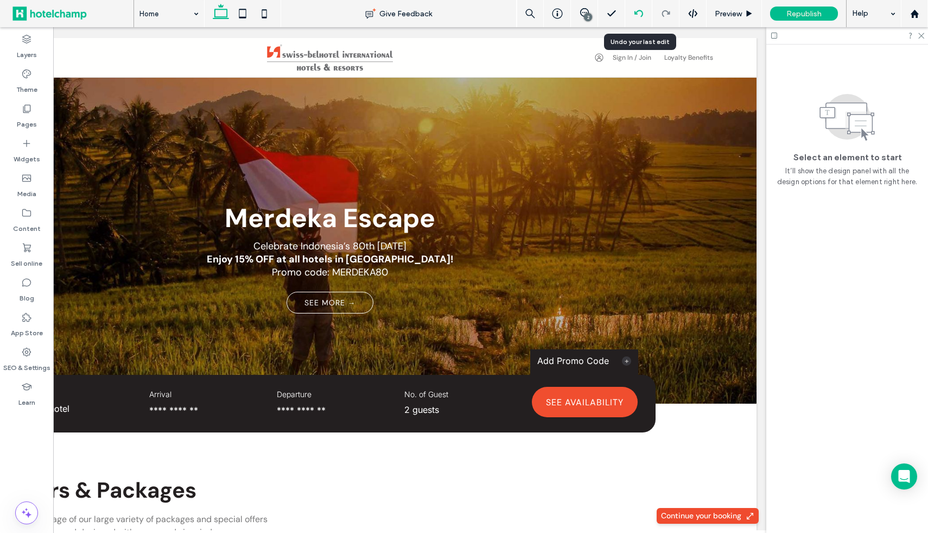
click at [639, 16] on icon at bounding box center [639, 13] width 9 height 9
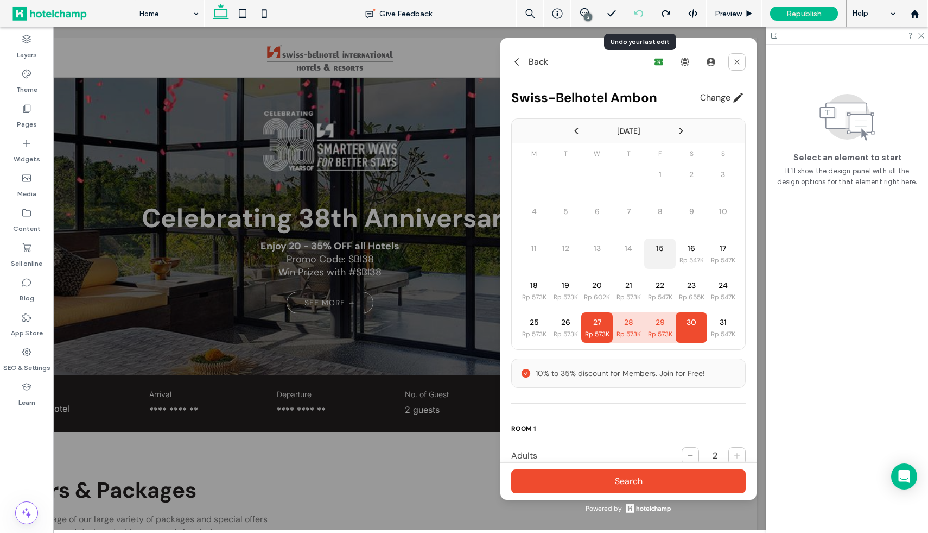
click at [639, 20] on div at bounding box center [638, 13] width 27 height 27
click at [733, 62] on icon at bounding box center [737, 62] width 9 height 9
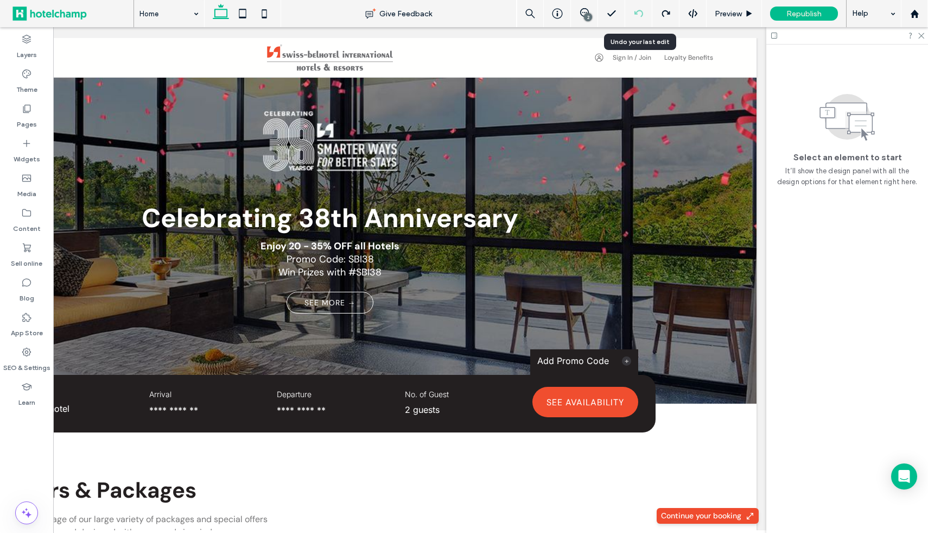
click at [633, 17] on div at bounding box center [638, 13] width 27 height 9
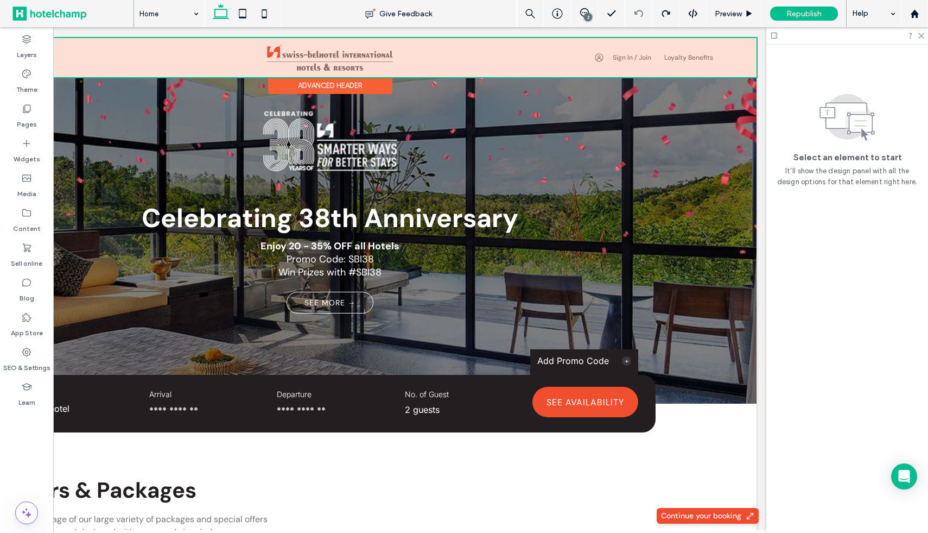
click at [641, 55] on div at bounding box center [329, 57] width 853 height 39
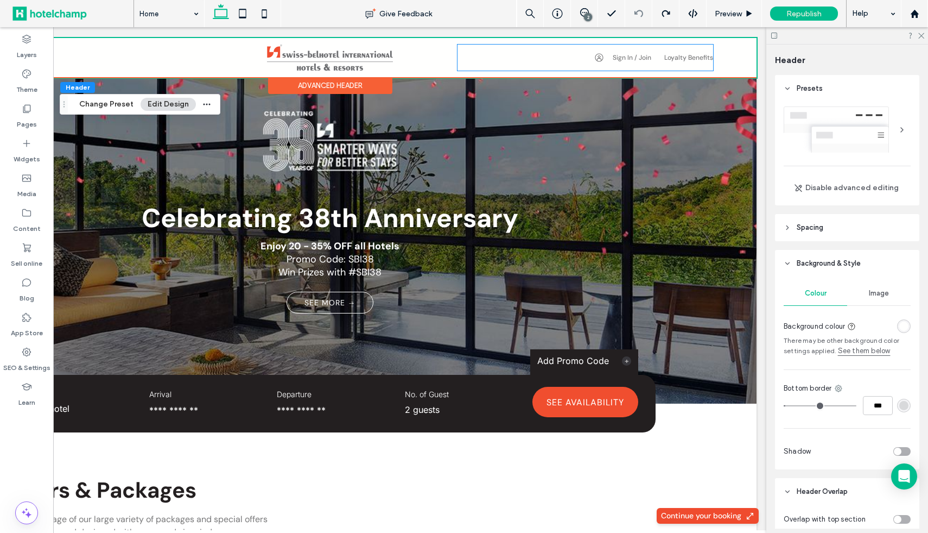
click at [641, 55] on link "Sign In / Join" at bounding box center [632, 57] width 39 height 9
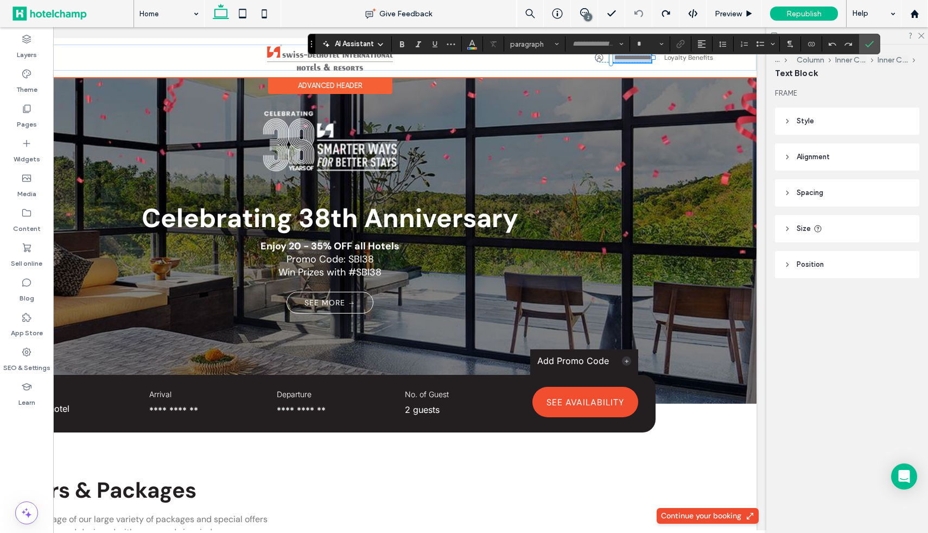
type input "*******"
type input "**"
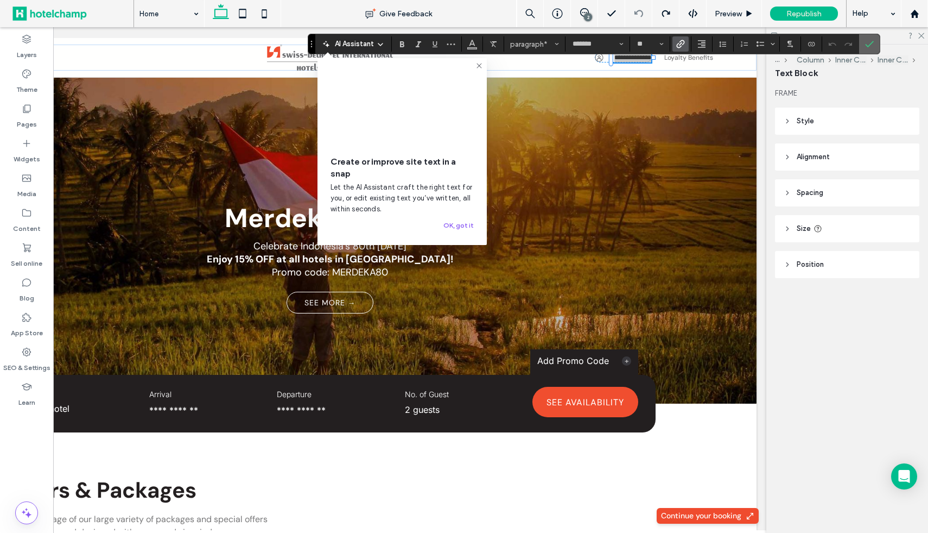
click at [866, 46] on icon "Confirm" at bounding box center [869, 44] width 9 height 9
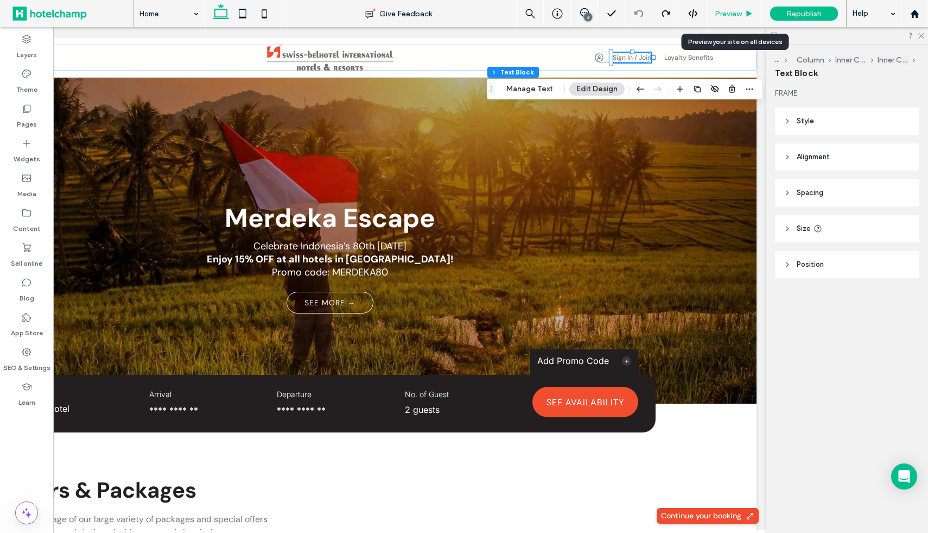
click at [726, 13] on span "Preview" at bounding box center [728, 13] width 27 height 9
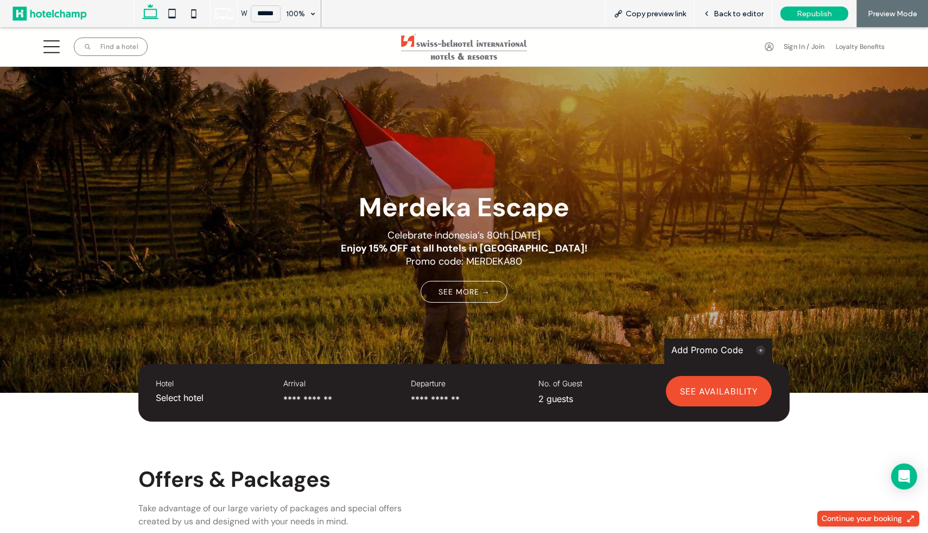
click at [800, 46] on link "Sign In / Join" at bounding box center [804, 46] width 41 height 9
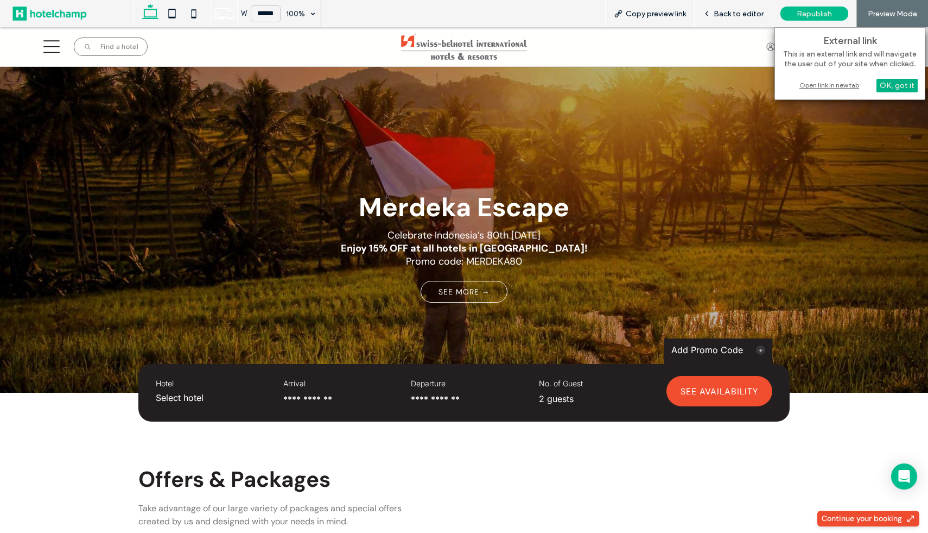
click at [893, 79] on div "OK, got it" at bounding box center [897, 86] width 41 height 14
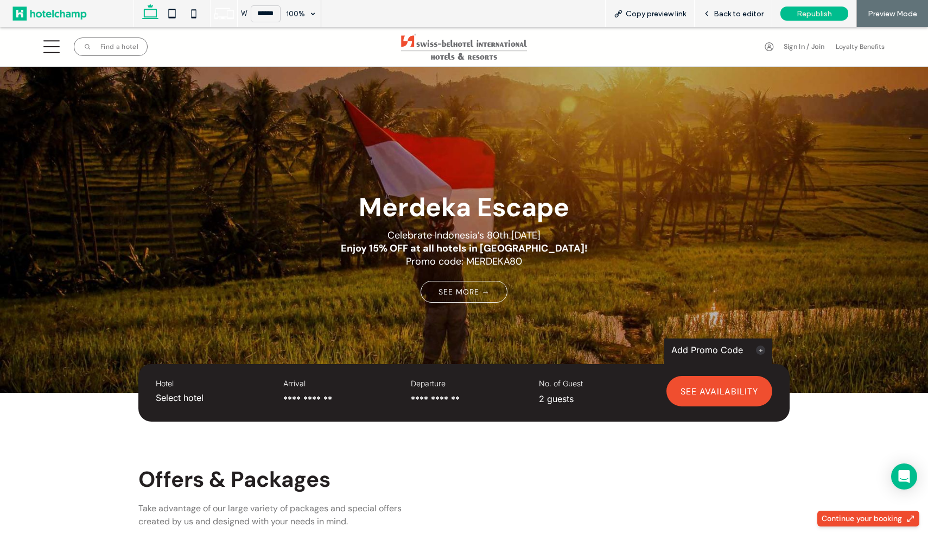
click at [804, 49] on link "Sign In / Join" at bounding box center [804, 46] width 41 height 9
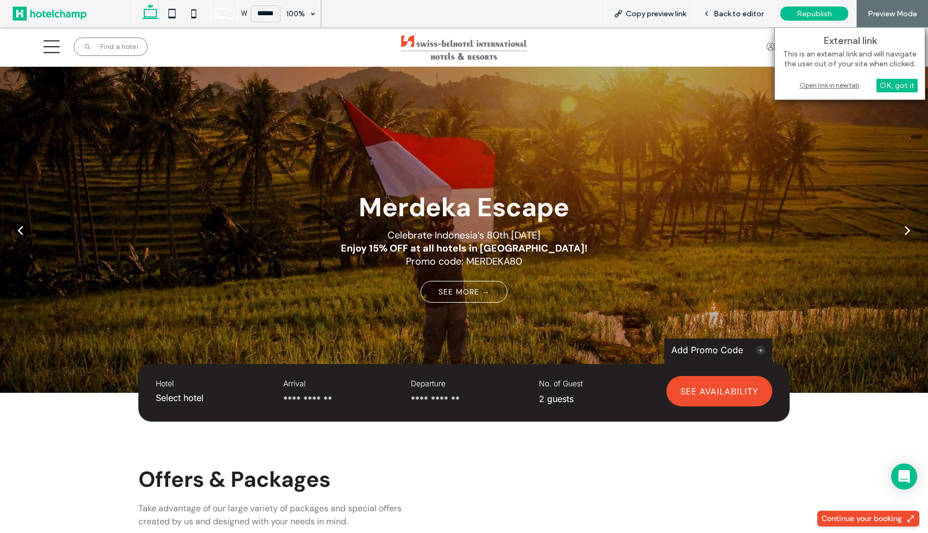
click at [864, 128] on div "Merdeka Escape Celebrate Indonesia’s 80th [DATE] Enjoy 15% OFF at all hotels in…" at bounding box center [464, 236] width 928 height 274
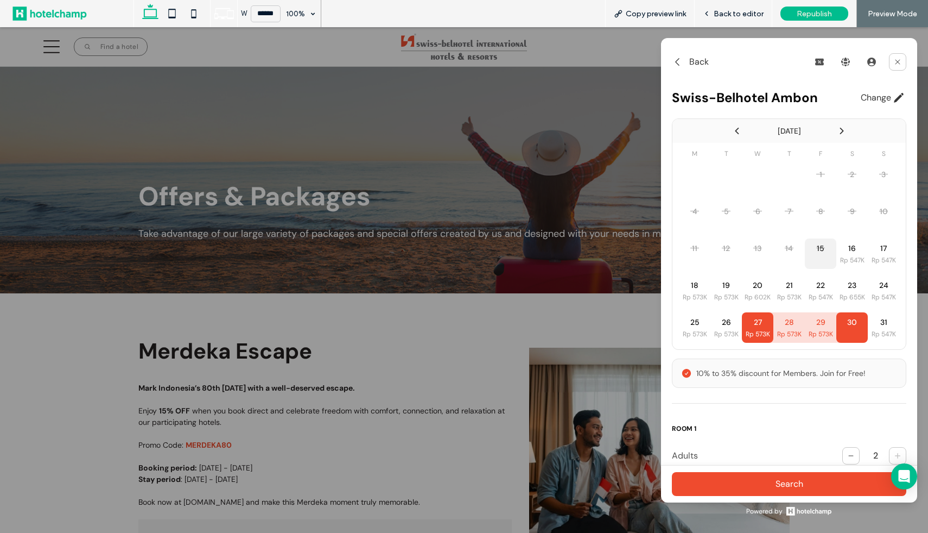
click at [786, 43] on div "Back Swiss-Belhotel Ambon Change Previous month [DATE] Next month M T W T F S S…" at bounding box center [789, 270] width 256 height 464
click at [891, 56] on button at bounding box center [897, 61] width 17 height 17
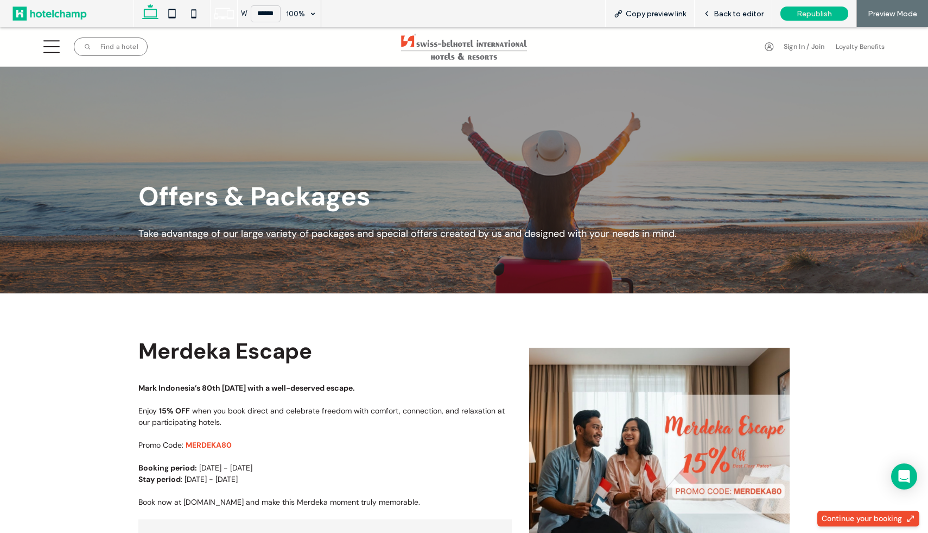
click at [793, 47] on link "Sign In / Join" at bounding box center [804, 46] width 41 height 9
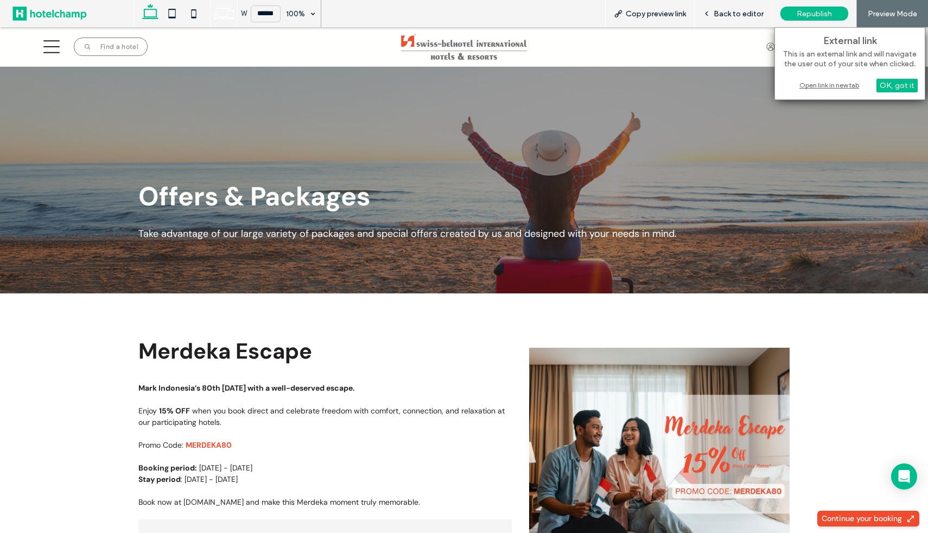
click at [841, 86] on div "Open link in new tab" at bounding box center [850, 84] width 136 height 11
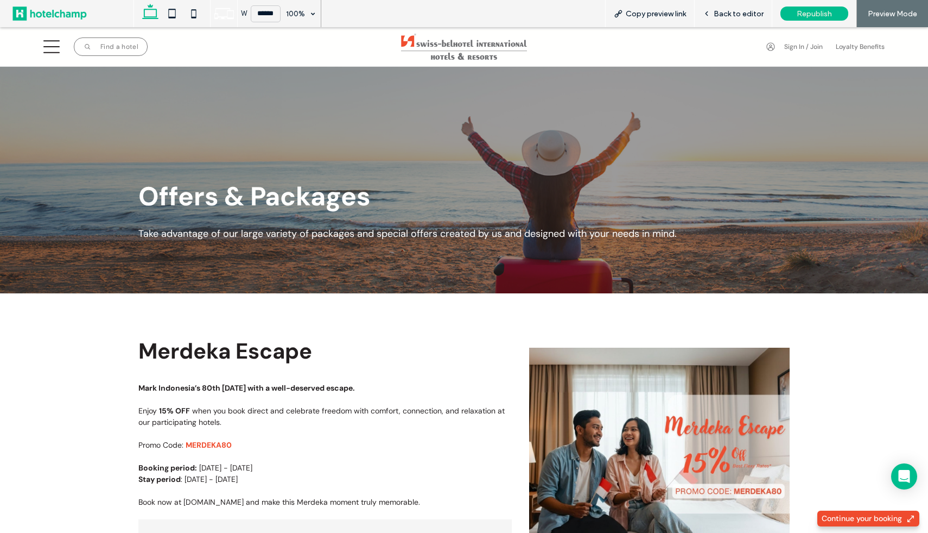
click at [835, 514] on div "Continue your booking" at bounding box center [862, 518] width 80 height 9
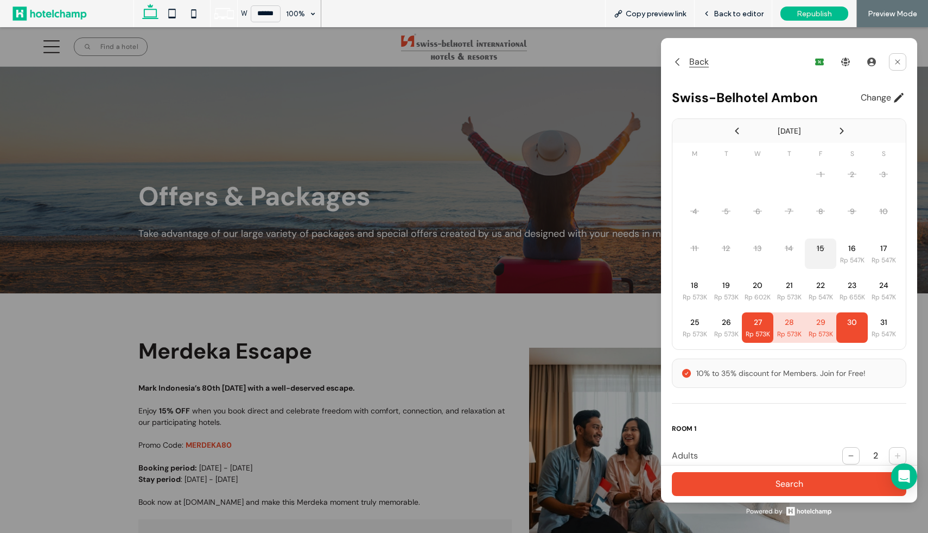
click at [708, 57] on span "Back" at bounding box center [699, 61] width 20 height 11
